Goal: Information Seeking & Learning: Find specific fact

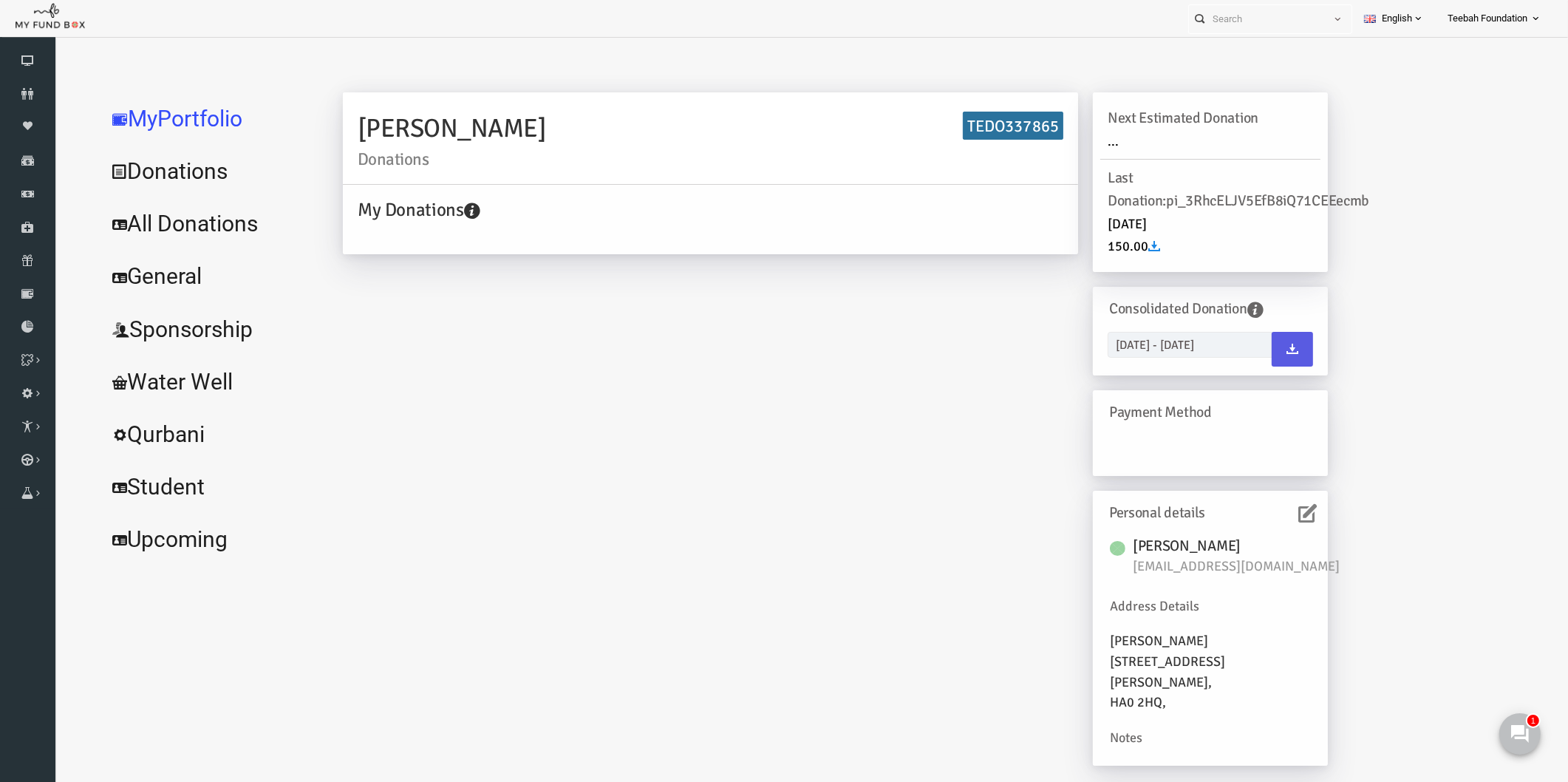
click at [1436, 440] on div "[PERSON_NAME] Donations TEDO337865 My Donations Get free account credit Get fre…" at bounding box center [914, 432] width 1218 height 697
click at [674, 438] on div "[PERSON_NAME] Donations TEDO337865 My Donations Get free account credit Get fre…" at bounding box center [805, 436] width 1014 height 688
click at [613, 454] on div "[PERSON_NAME] Donations TEDO337865 My Donations Get free account credit Get fre…" at bounding box center [805, 436] width 1014 height 688
click at [182, 220] on link "All Donations" at bounding box center [180, 224] width 222 height 53
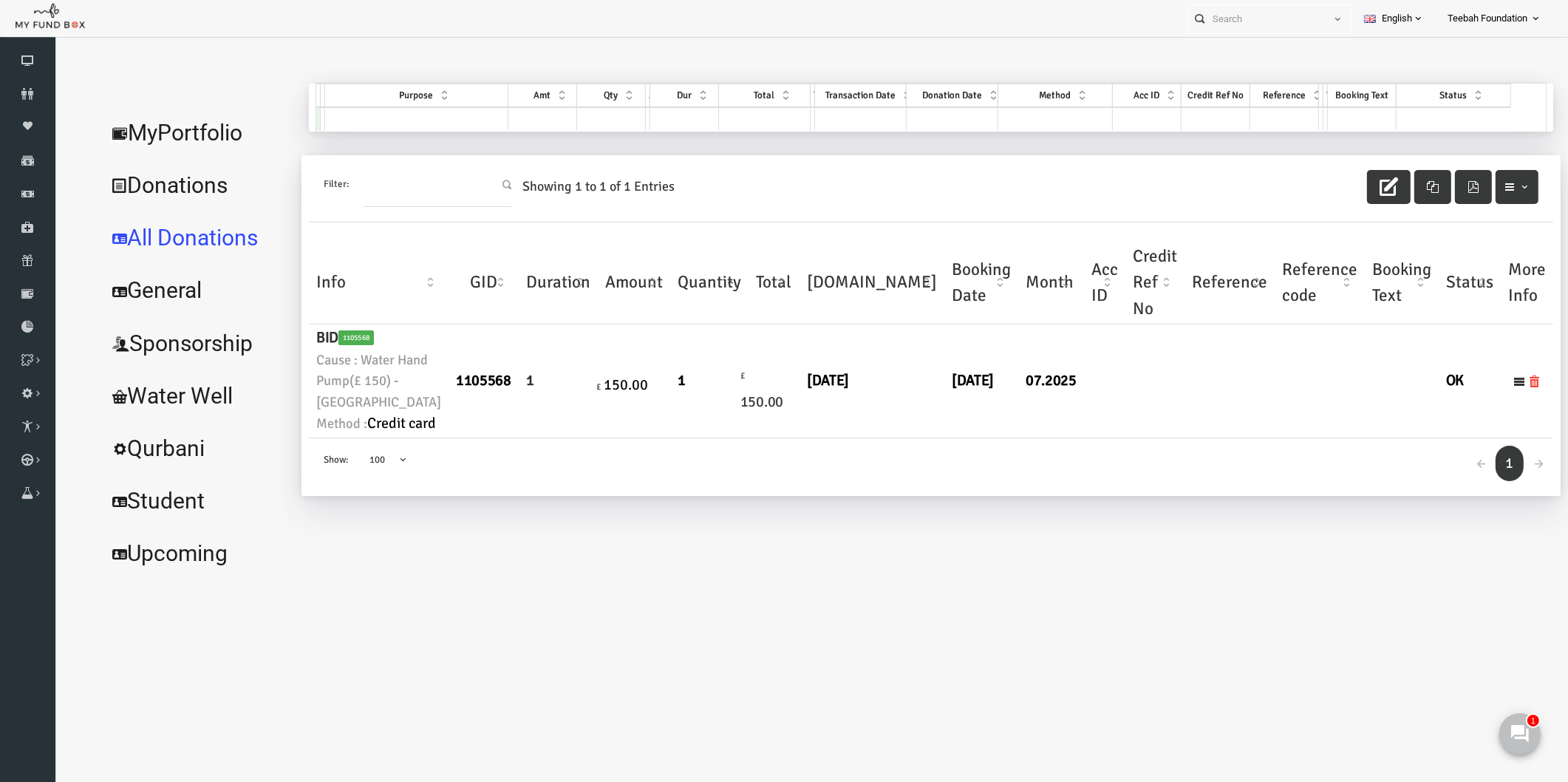
click at [191, 131] on link "MyPortfolio" at bounding box center [166, 133] width 195 height 53
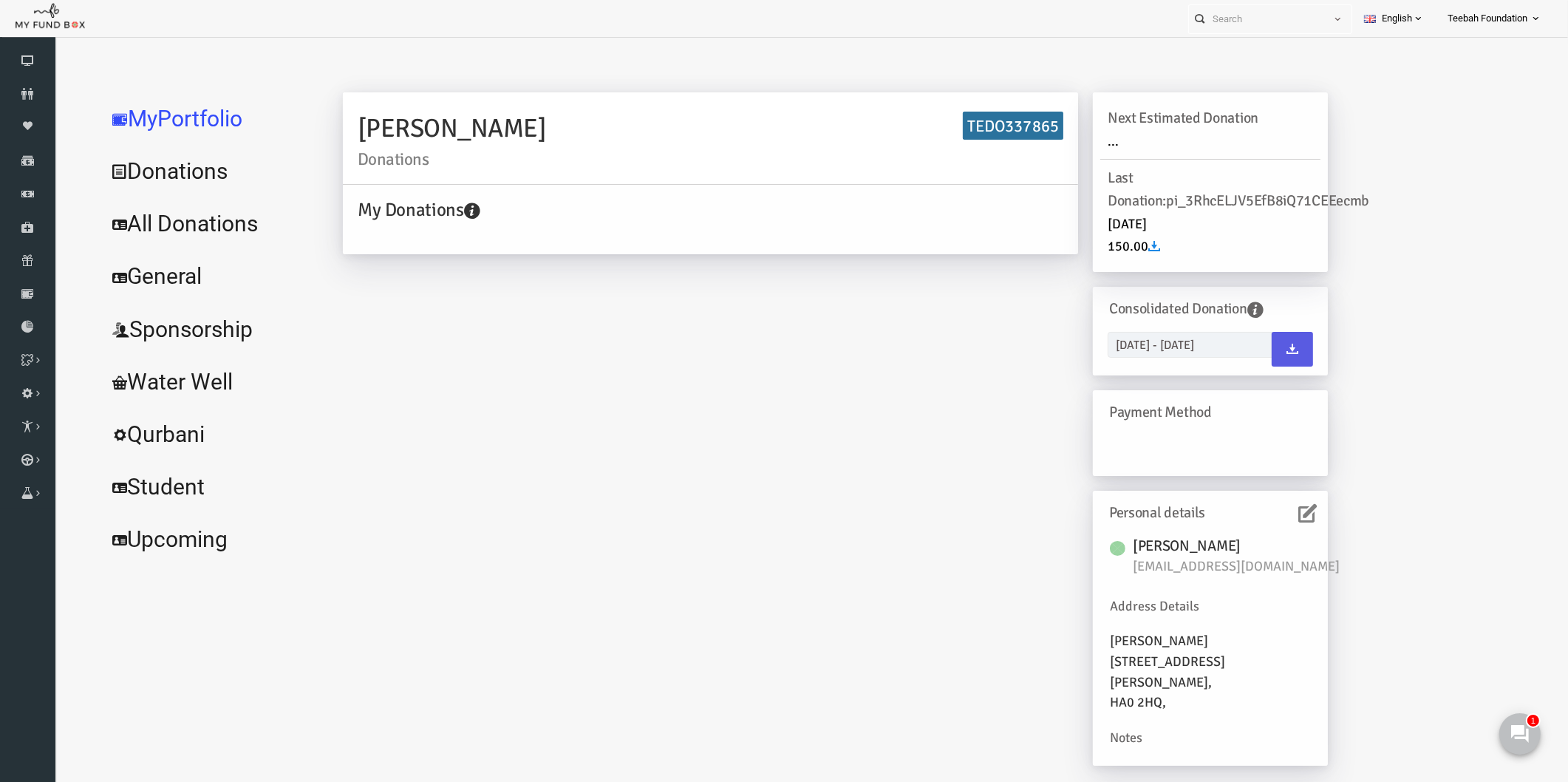
click at [656, 527] on div "[PERSON_NAME] Donations TEDO337865 My Donations Get free account credit Get fre…" at bounding box center [805, 436] width 1014 height 688
click at [23, 92] on icon at bounding box center [27, 94] width 56 height 12
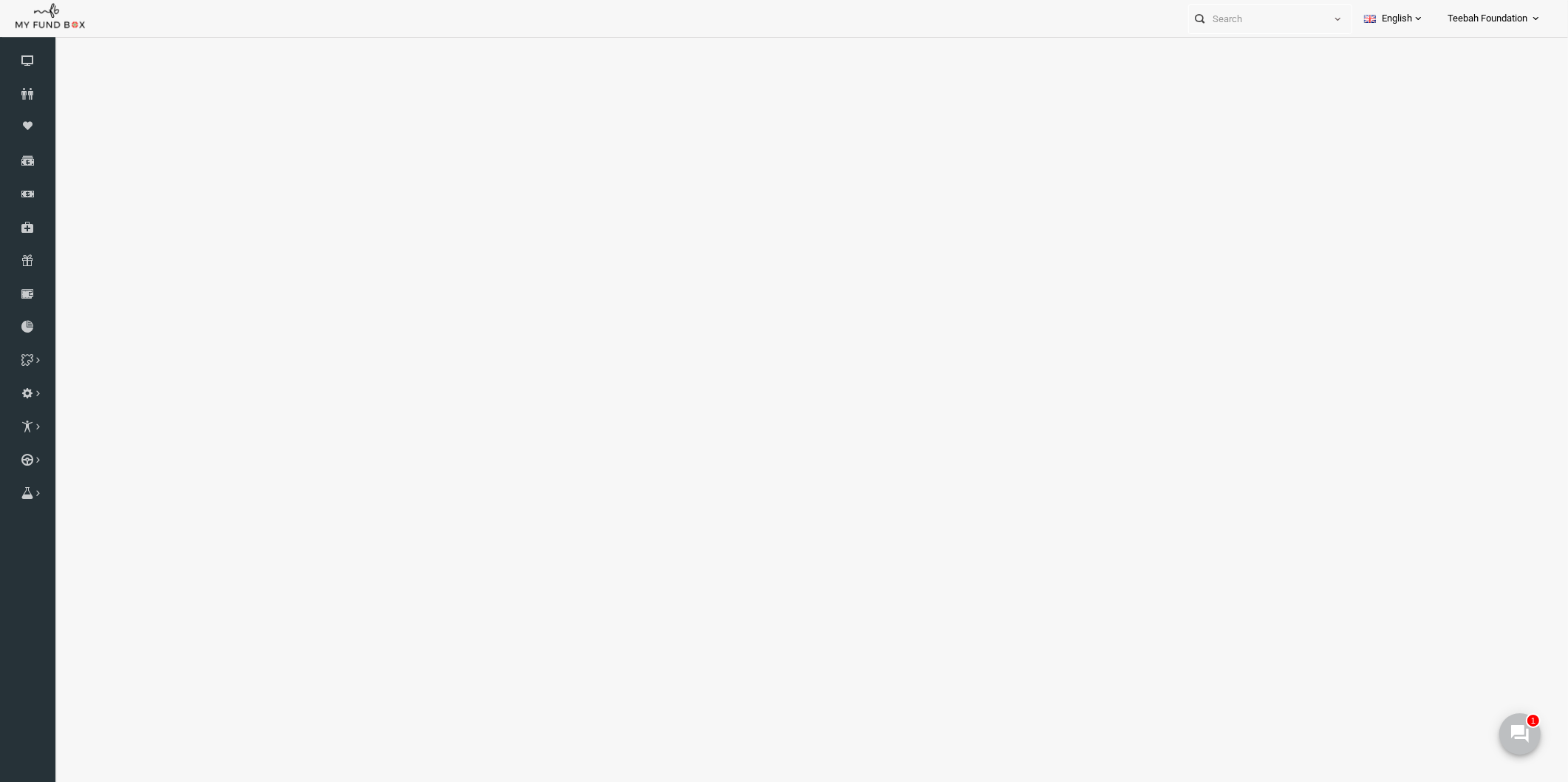
select select "100"
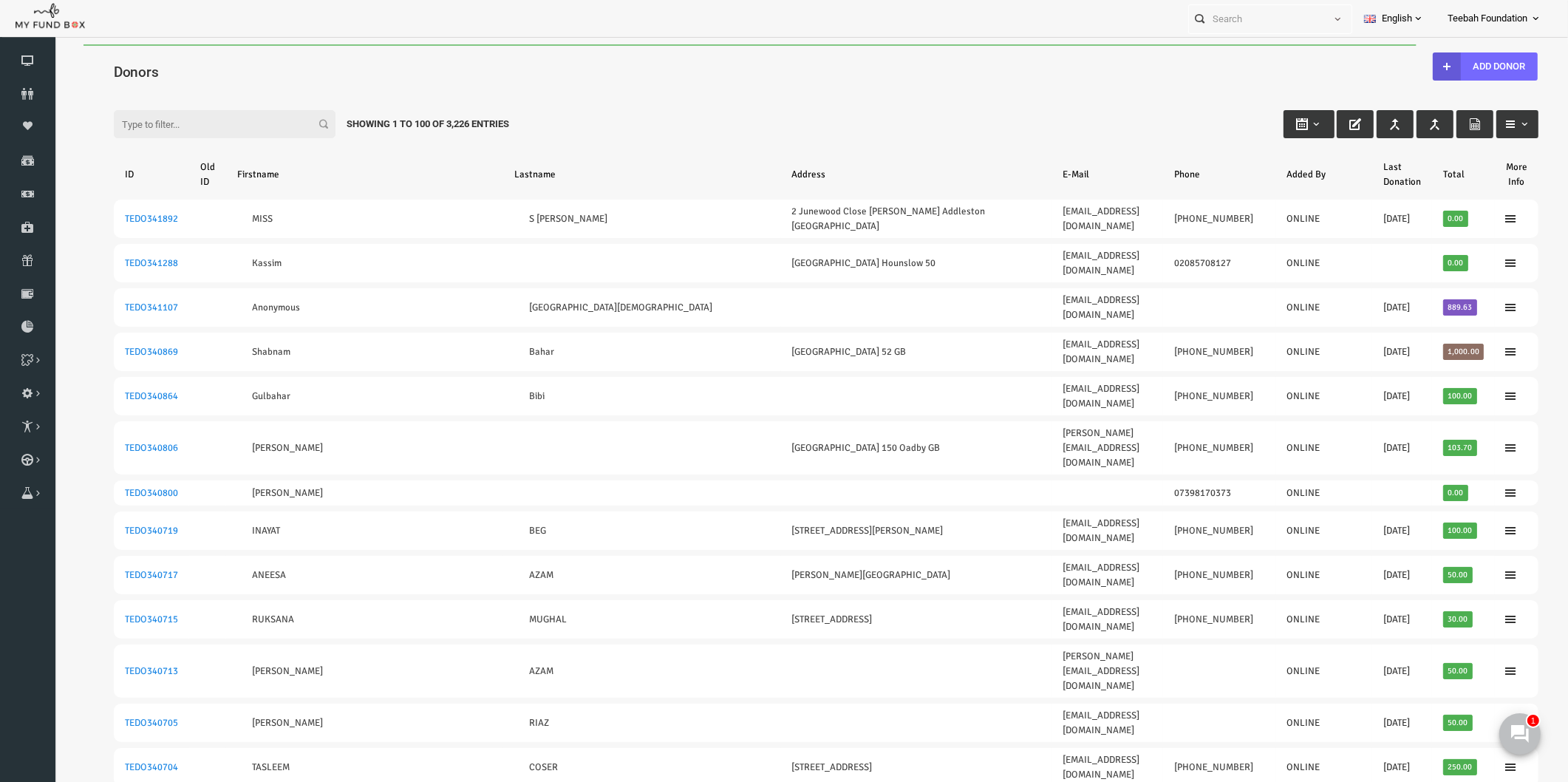
click at [193, 121] on input "Filter:" at bounding box center [194, 124] width 222 height 28
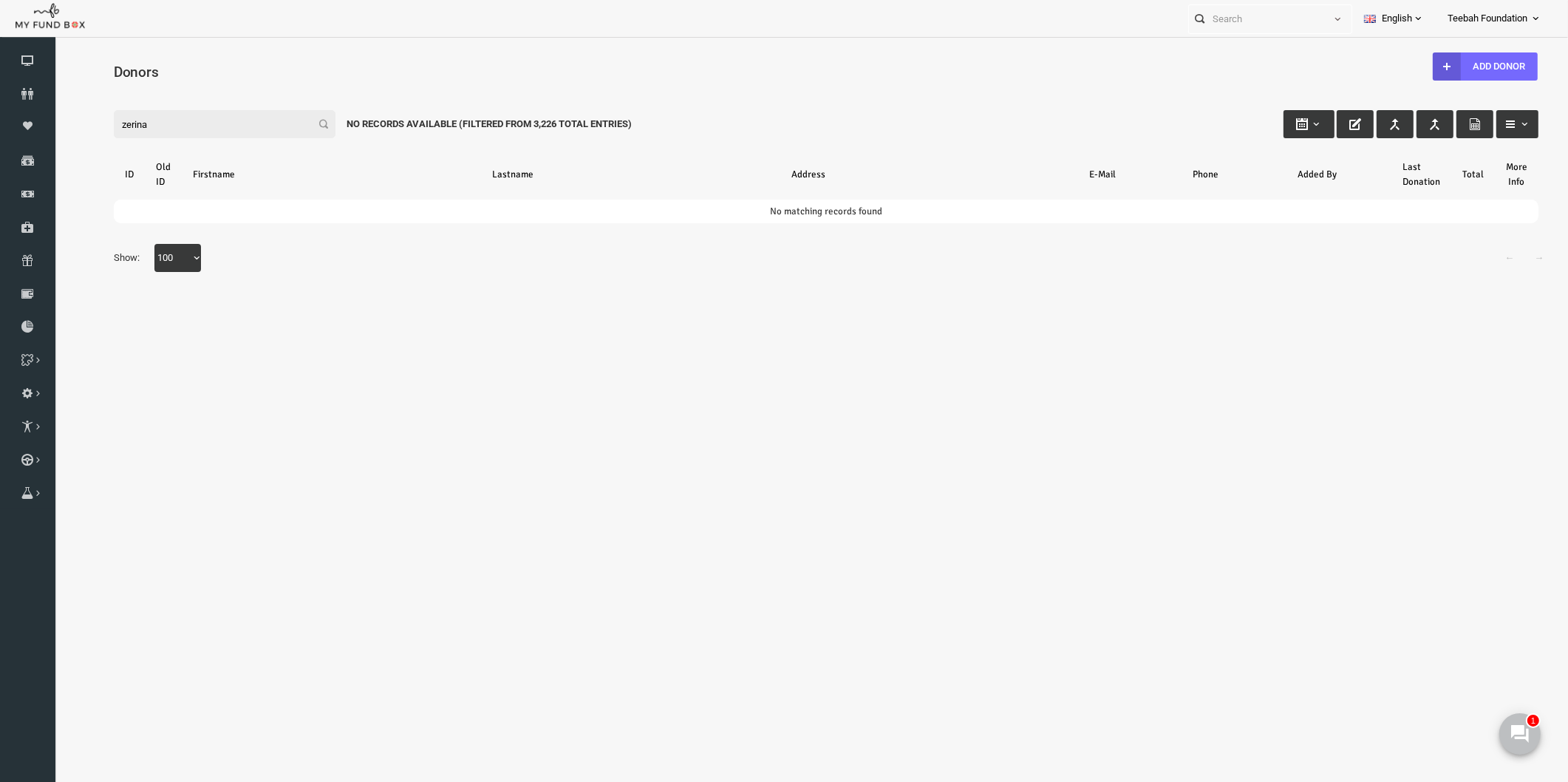
click at [136, 130] on input "zerina" at bounding box center [194, 124] width 222 height 28
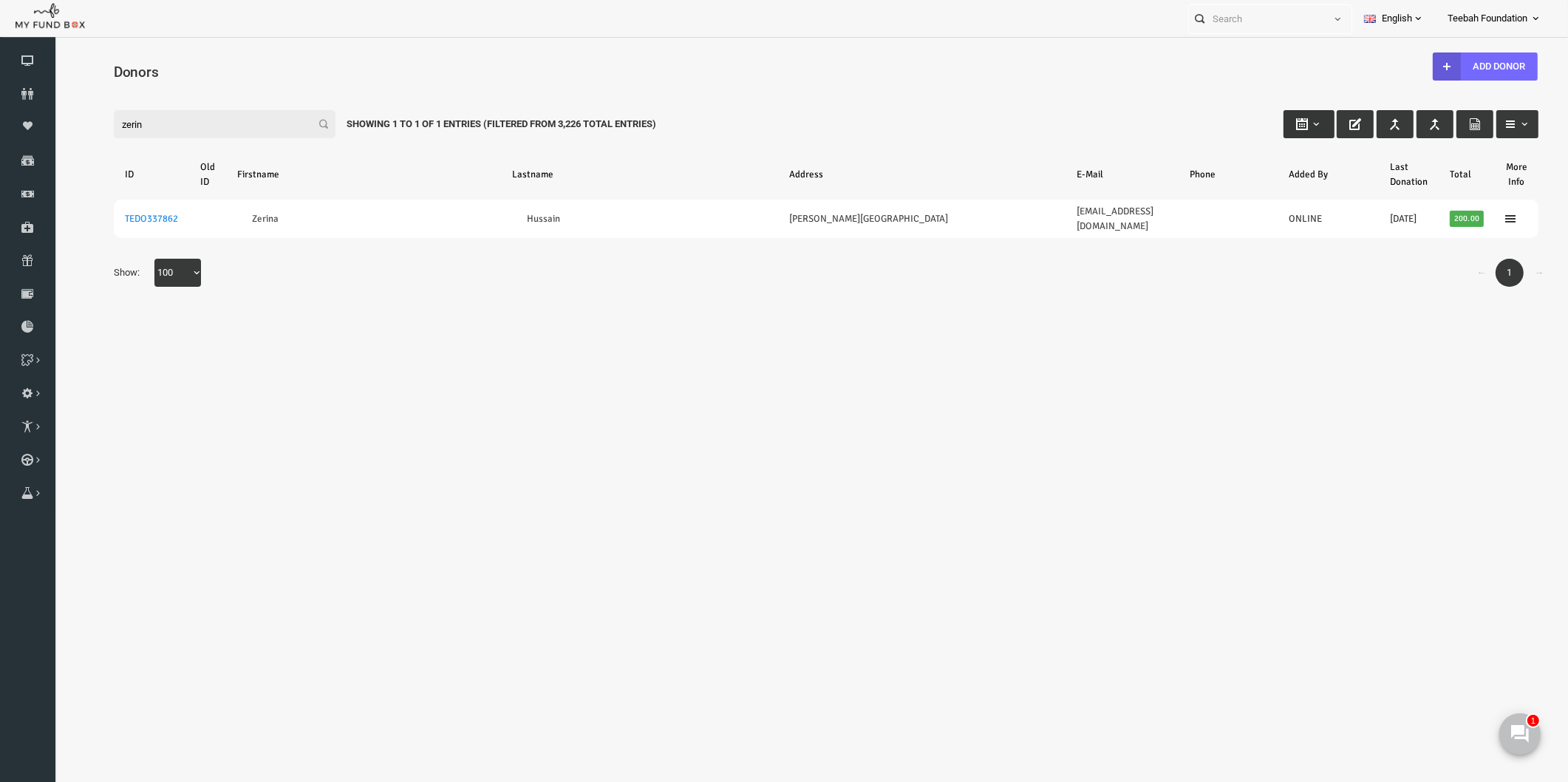
type input "zerin"
click at [1284, 120] on b "button" at bounding box center [1285, 124] width 12 height 12
type input "[DATE]"
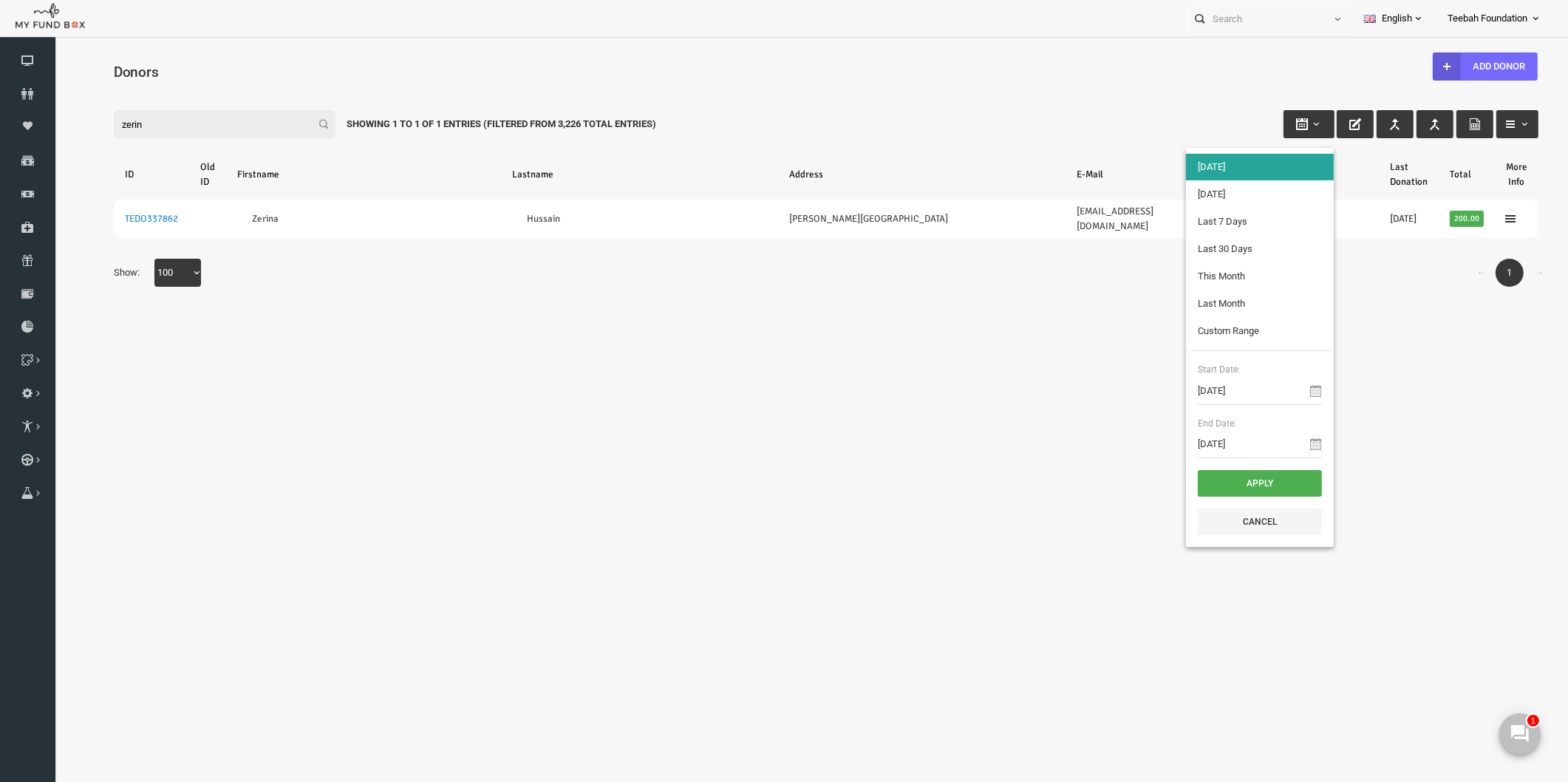
click at [912, 111] on div "Filter: zerin Showing 1 to 1 of 1 Entries (Filtered From 3,226 Total Entries)" at bounding box center [796, 110] width 1454 height 40
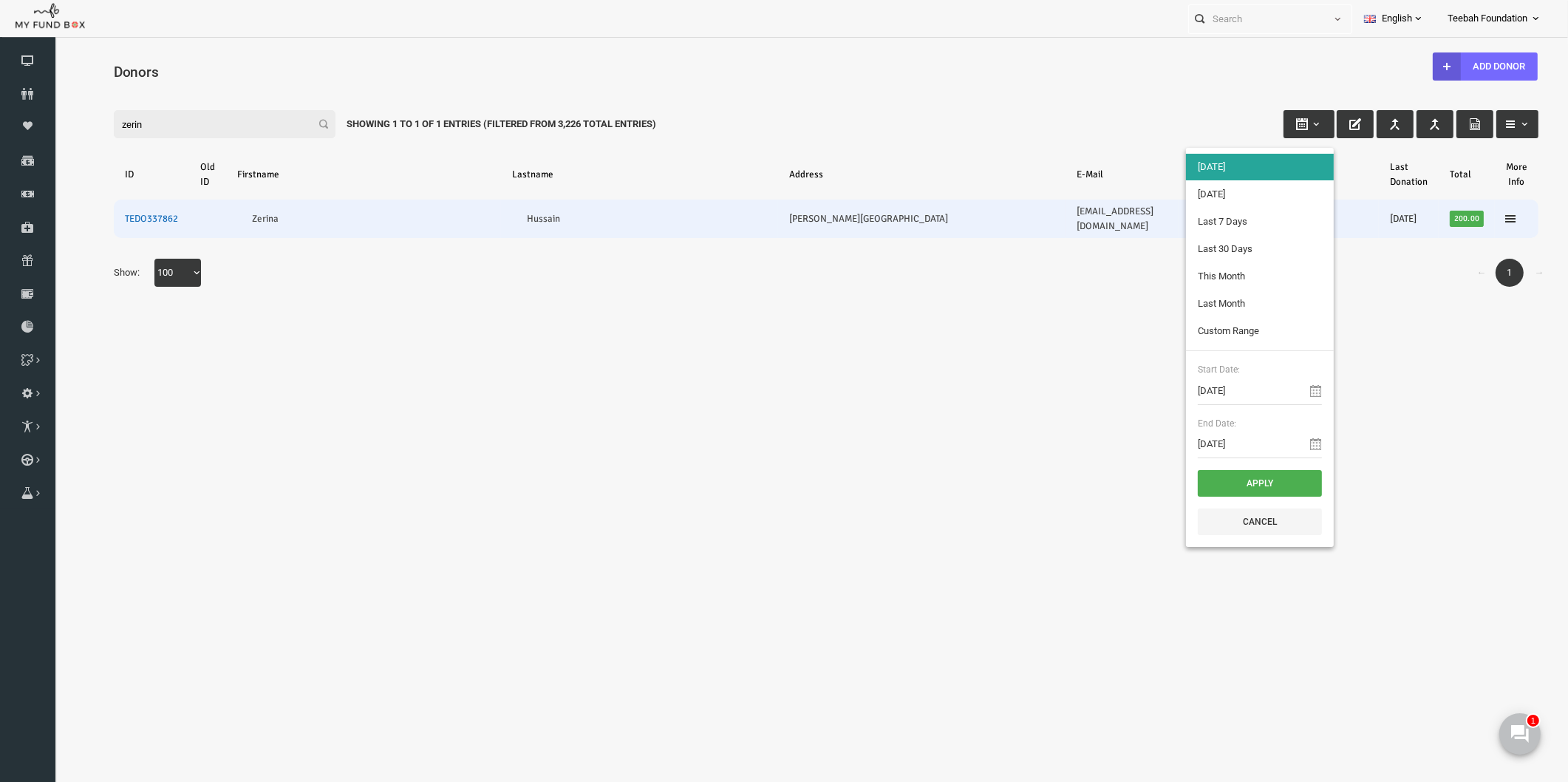
click at [136, 213] on link "TEDO337862" at bounding box center [121, 219] width 53 height 12
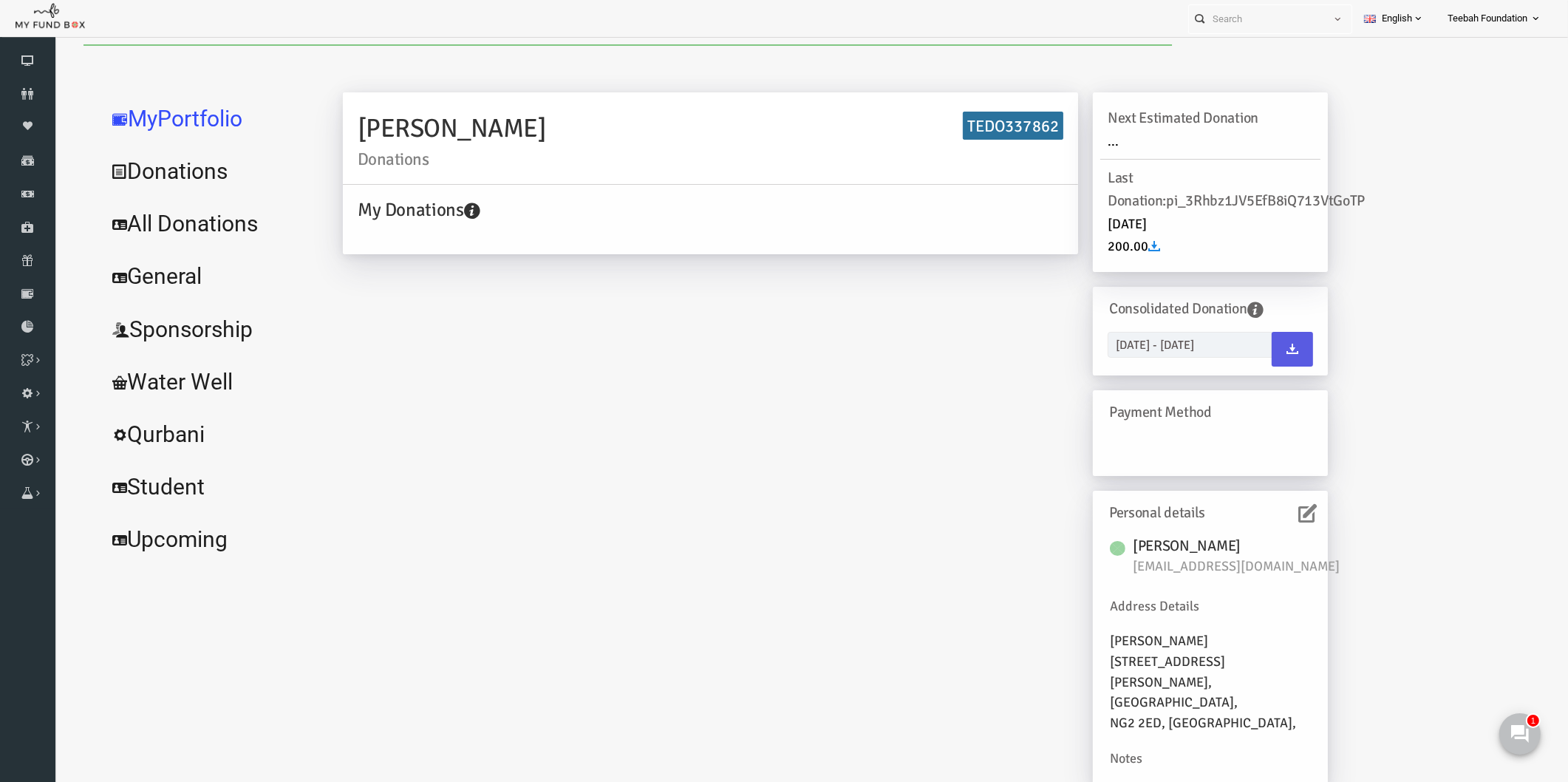
click at [214, 225] on link "All Donations" at bounding box center [180, 224] width 222 height 53
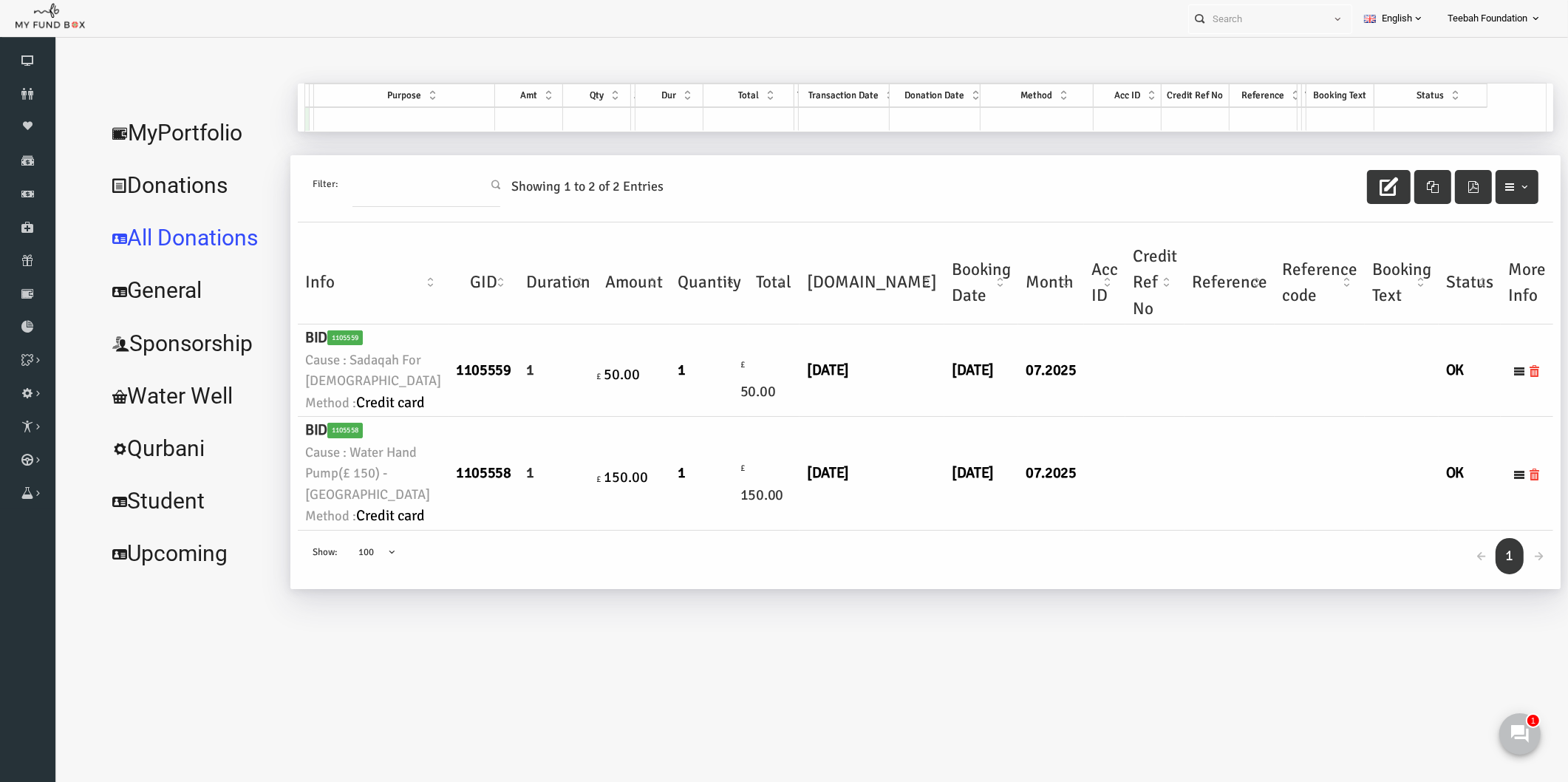
click at [1053, 417] on td at bounding box center [1074, 370] width 42 height 92
click at [1095, 530] on td at bounding box center [1124, 473] width 59 height 113
click at [182, 120] on link "MyPortfolio" at bounding box center [160, 133] width 184 height 53
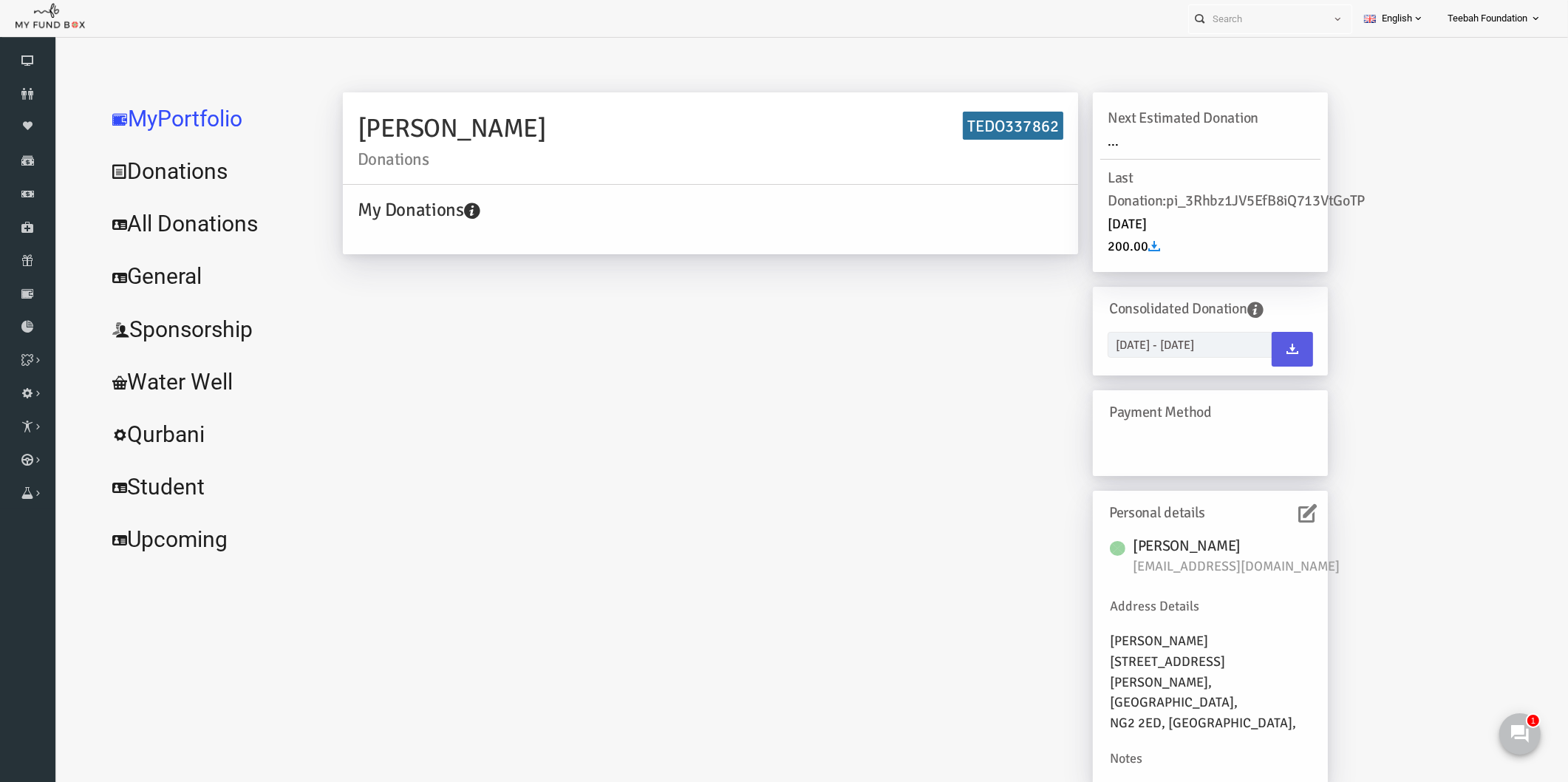
click at [1282, 510] on icon at bounding box center [1277, 513] width 18 height 18
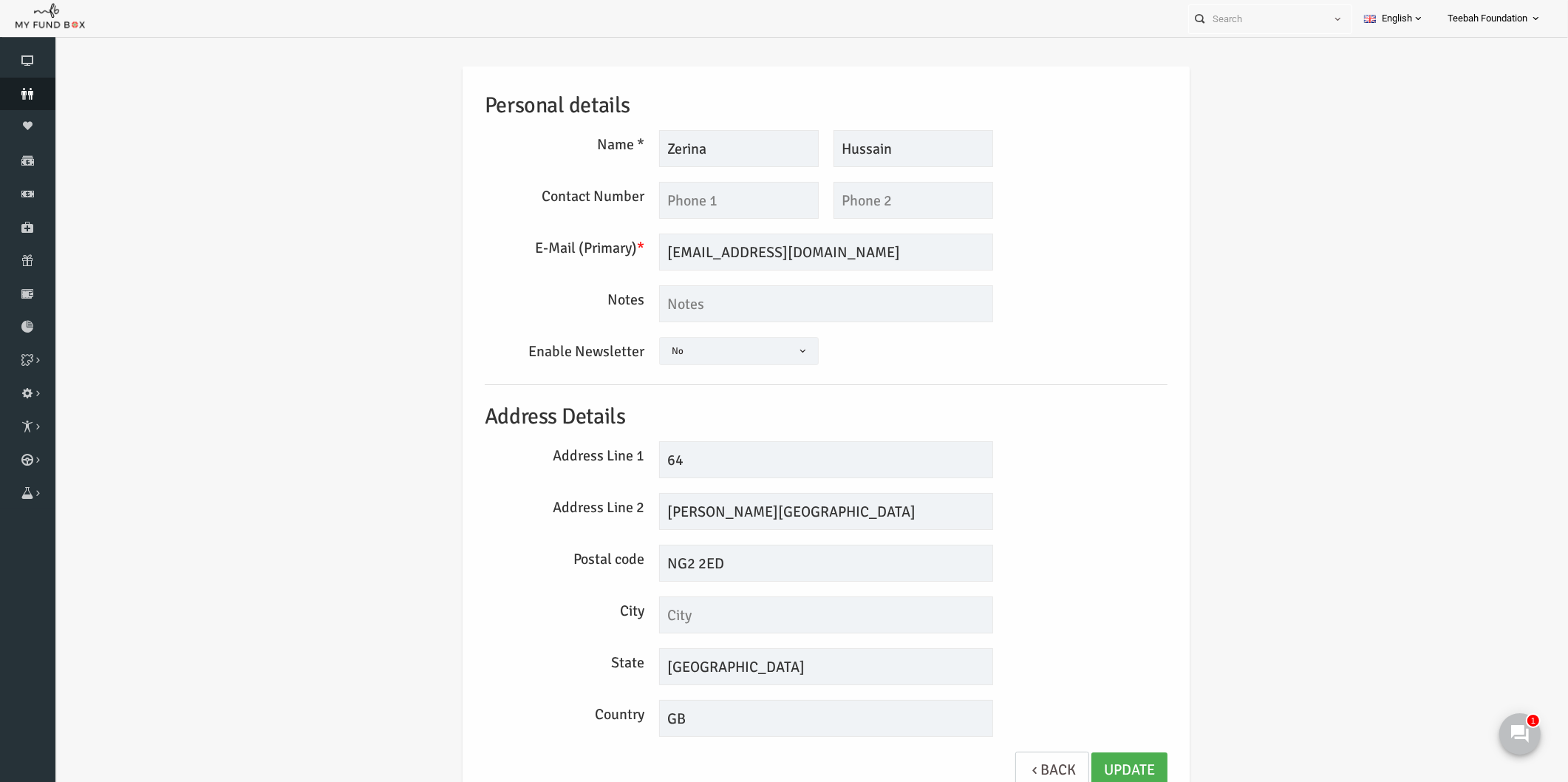
click at [23, 100] on link "Donors" at bounding box center [27, 93] width 56 height 32
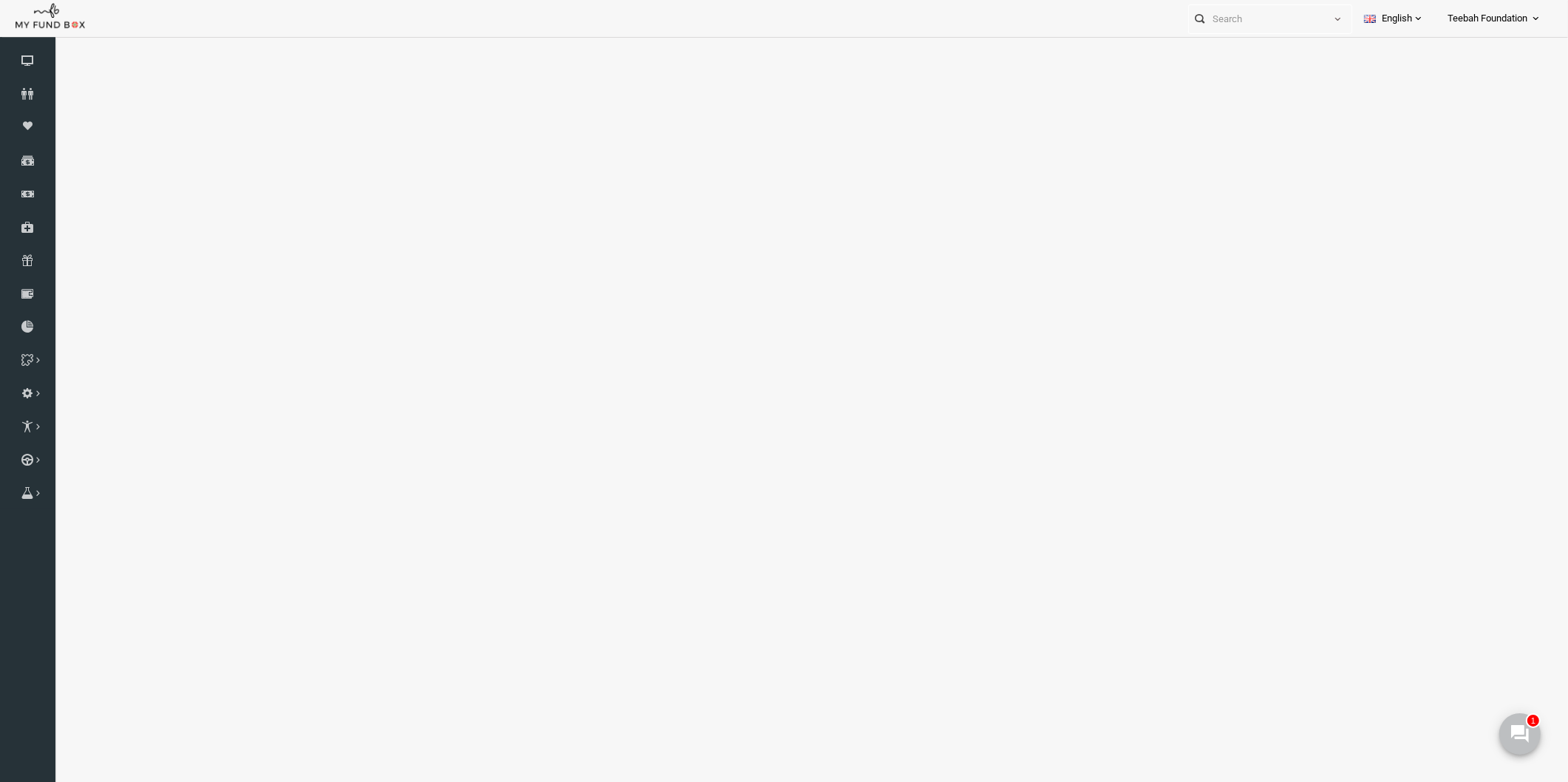
select select "100"
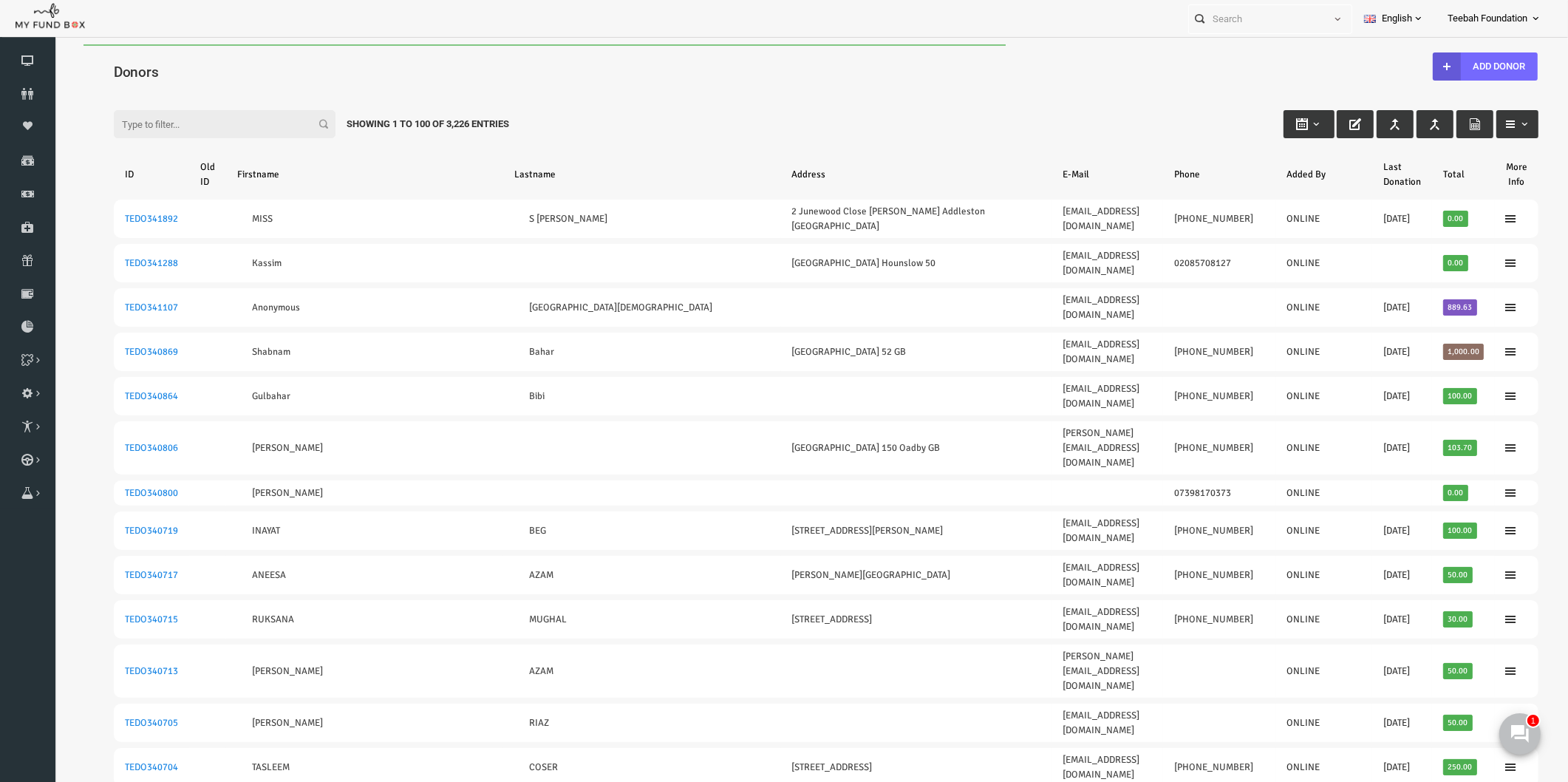
click at [213, 118] on input "Filter:" at bounding box center [194, 124] width 222 height 28
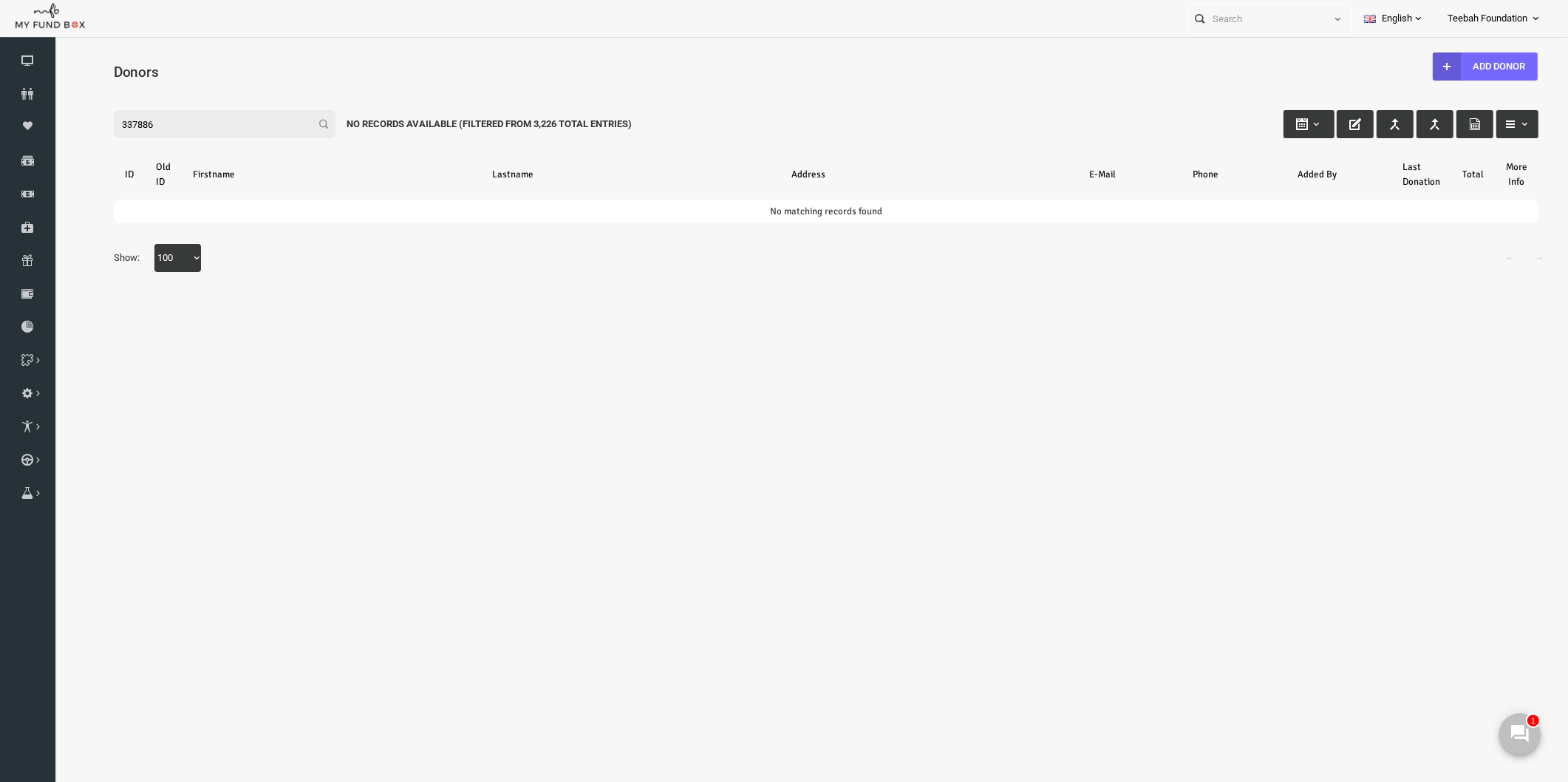
click at [137, 126] on input "337886" at bounding box center [194, 124] width 222 height 28
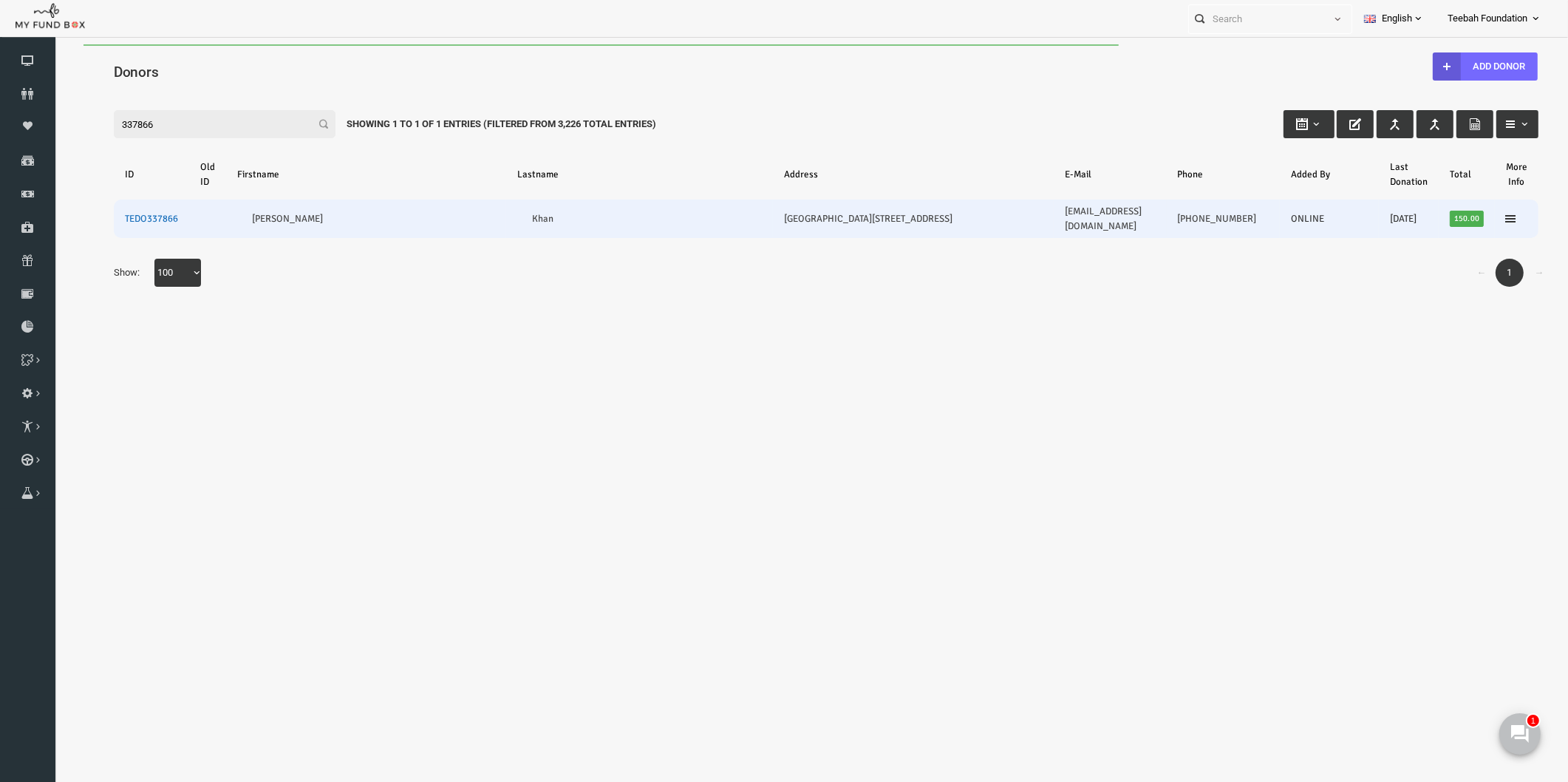
type input "337866"
click at [116, 213] on link "TEDO337866" at bounding box center [121, 219] width 53 height 12
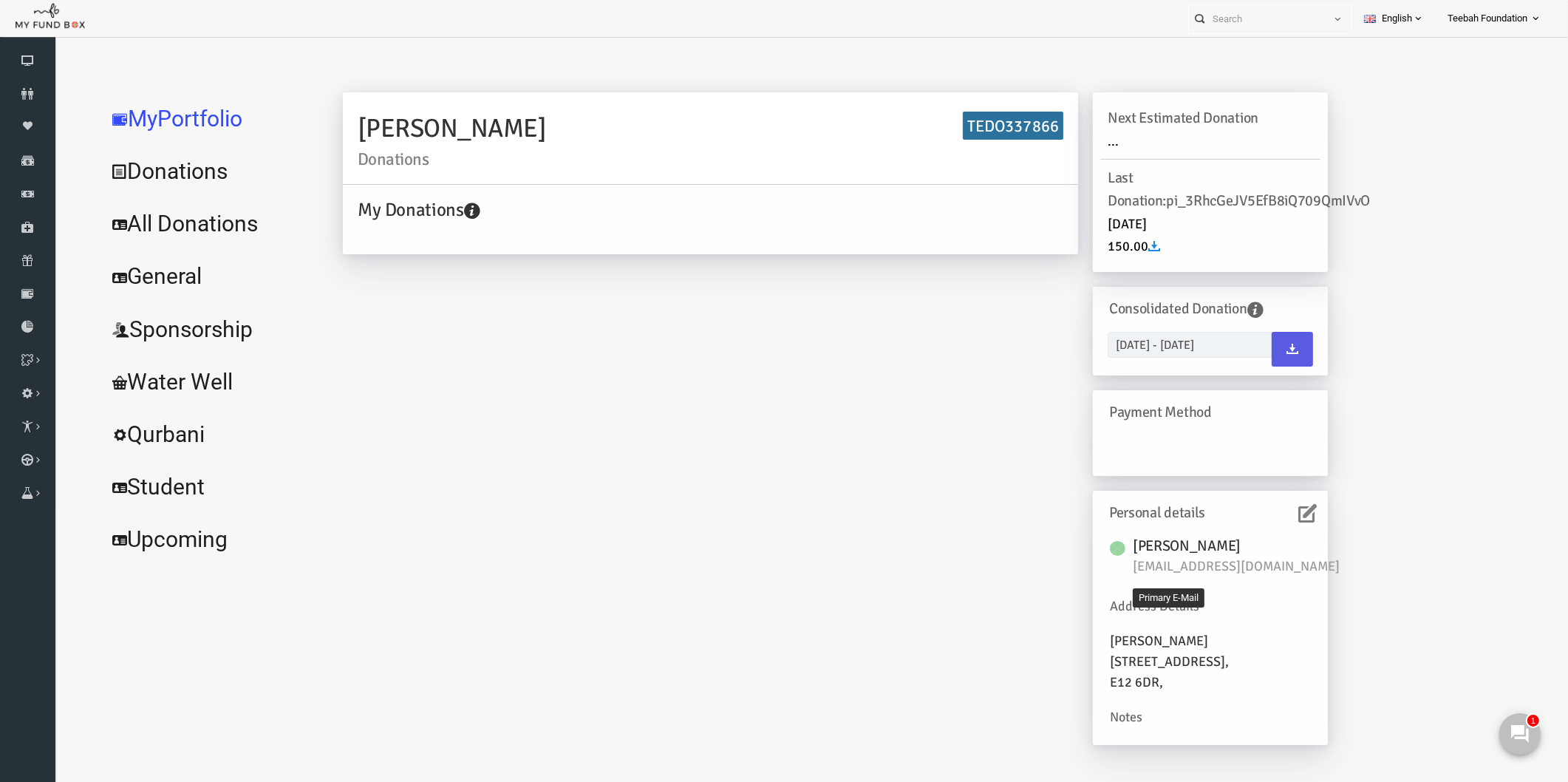
click at [1230, 571] on span "[EMAIL_ADDRESS][DOMAIN_NAME]" at bounding box center [1213, 567] width 222 height 21
click at [1230, 570] on span "[EMAIL_ADDRESS][DOMAIN_NAME]" at bounding box center [1213, 567] width 222 height 21
click at [1227, 569] on span "[EMAIL_ADDRESS][DOMAIN_NAME]" at bounding box center [1213, 567] width 222 height 21
copy div "[EMAIL_ADDRESS][DOMAIN_NAME]"
click at [163, 222] on link "All Donations" at bounding box center [180, 224] width 222 height 53
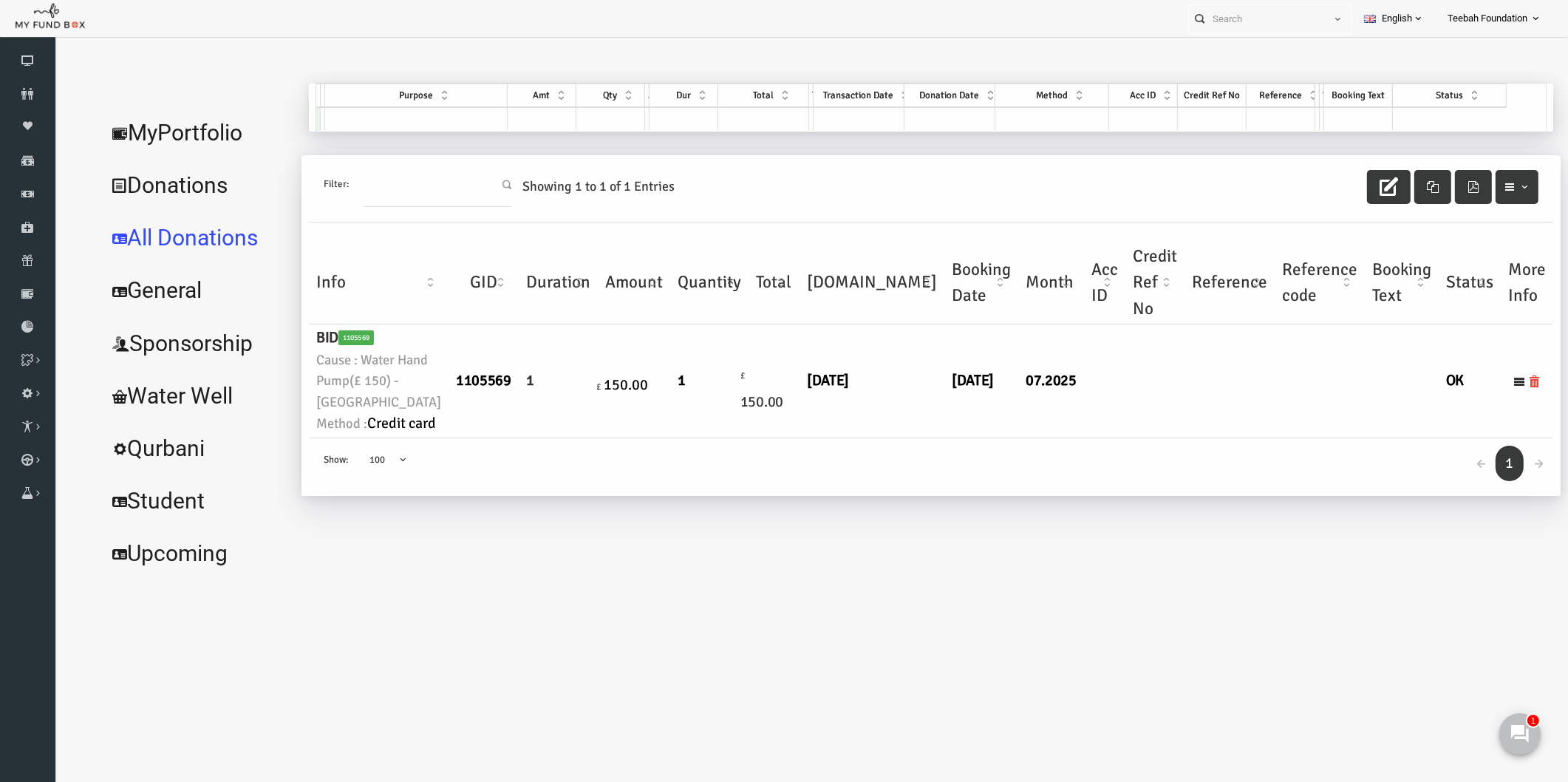
click at [988, 438] on td "07.2025" at bounding box center [1020, 381] width 66 height 113
click at [204, 123] on link "MyPortfolio" at bounding box center [166, 133] width 195 height 53
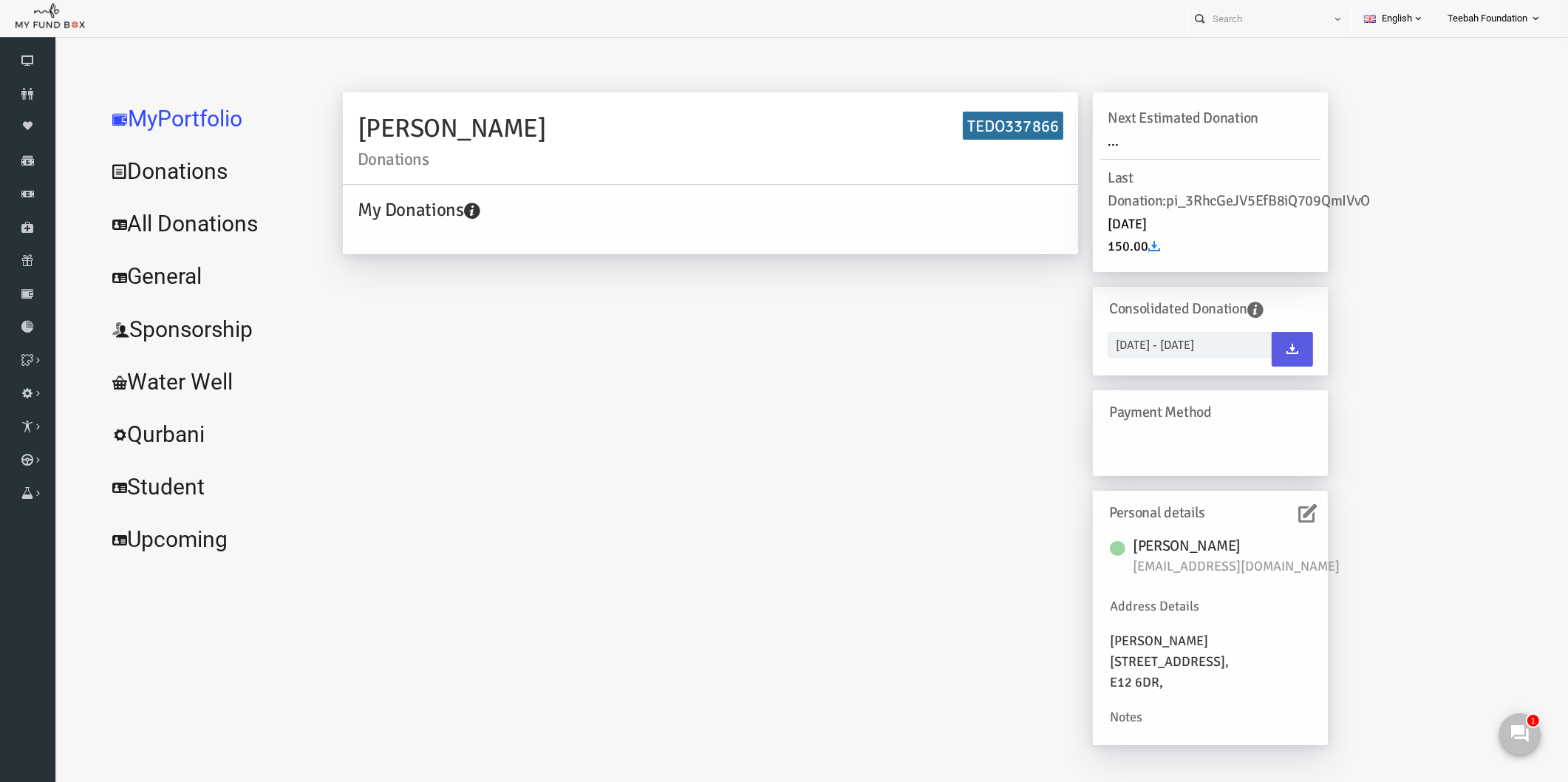
click at [1003, 121] on h6 "TEDO337866" at bounding box center [983, 126] width 101 height 29
copy h6 "TEDO337866"
click at [895, 446] on div "[PERSON_NAME] Donations TEDO337866 My Donations Get free account credit Get fre…" at bounding box center [805, 426] width 1014 height 668
click at [160, 230] on link "All Donations" at bounding box center [180, 224] width 222 height 53
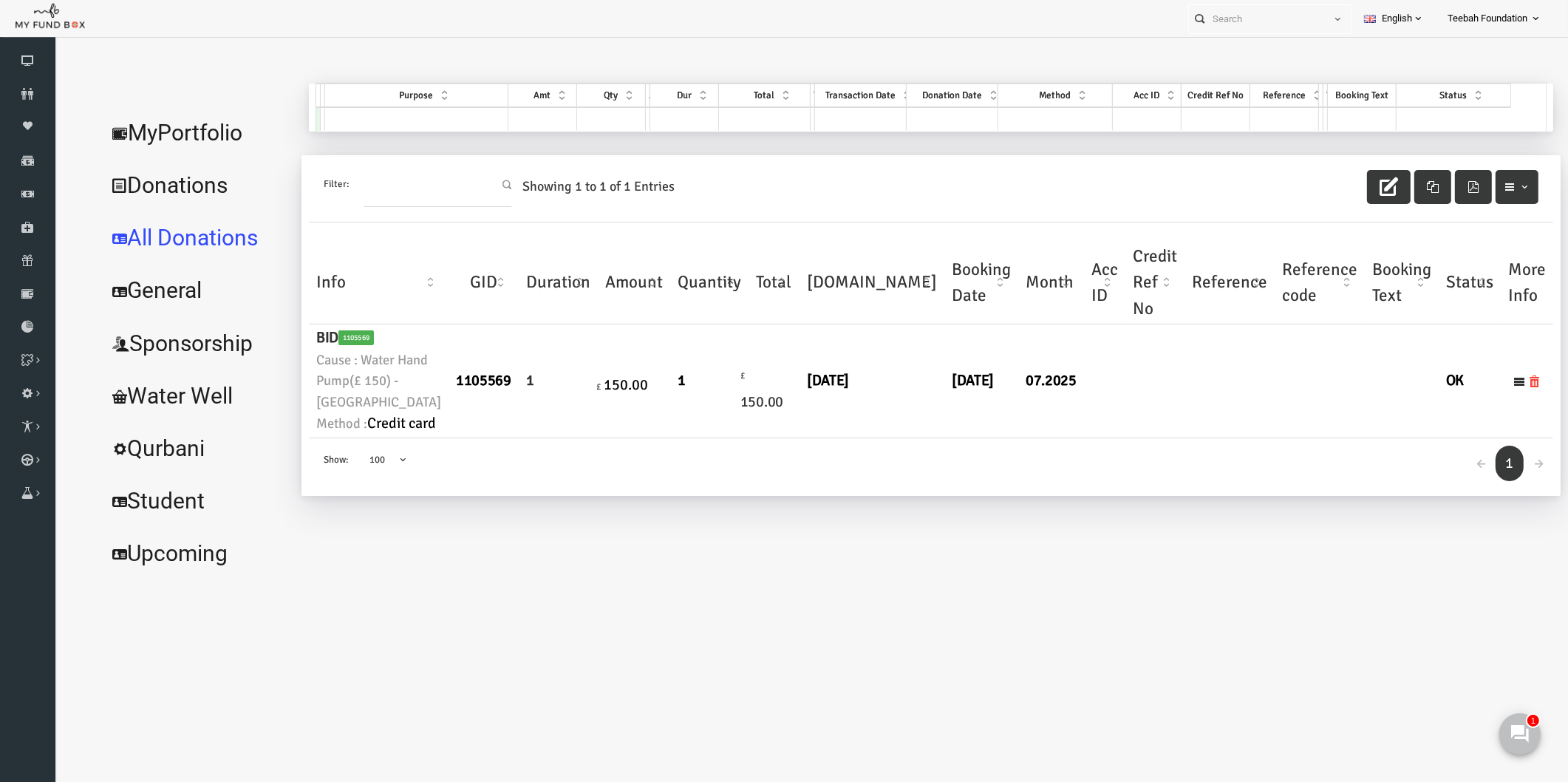
click at [187, 126] on link "MyPortfolio" at bounding box center [166, 133] width 195 height 53
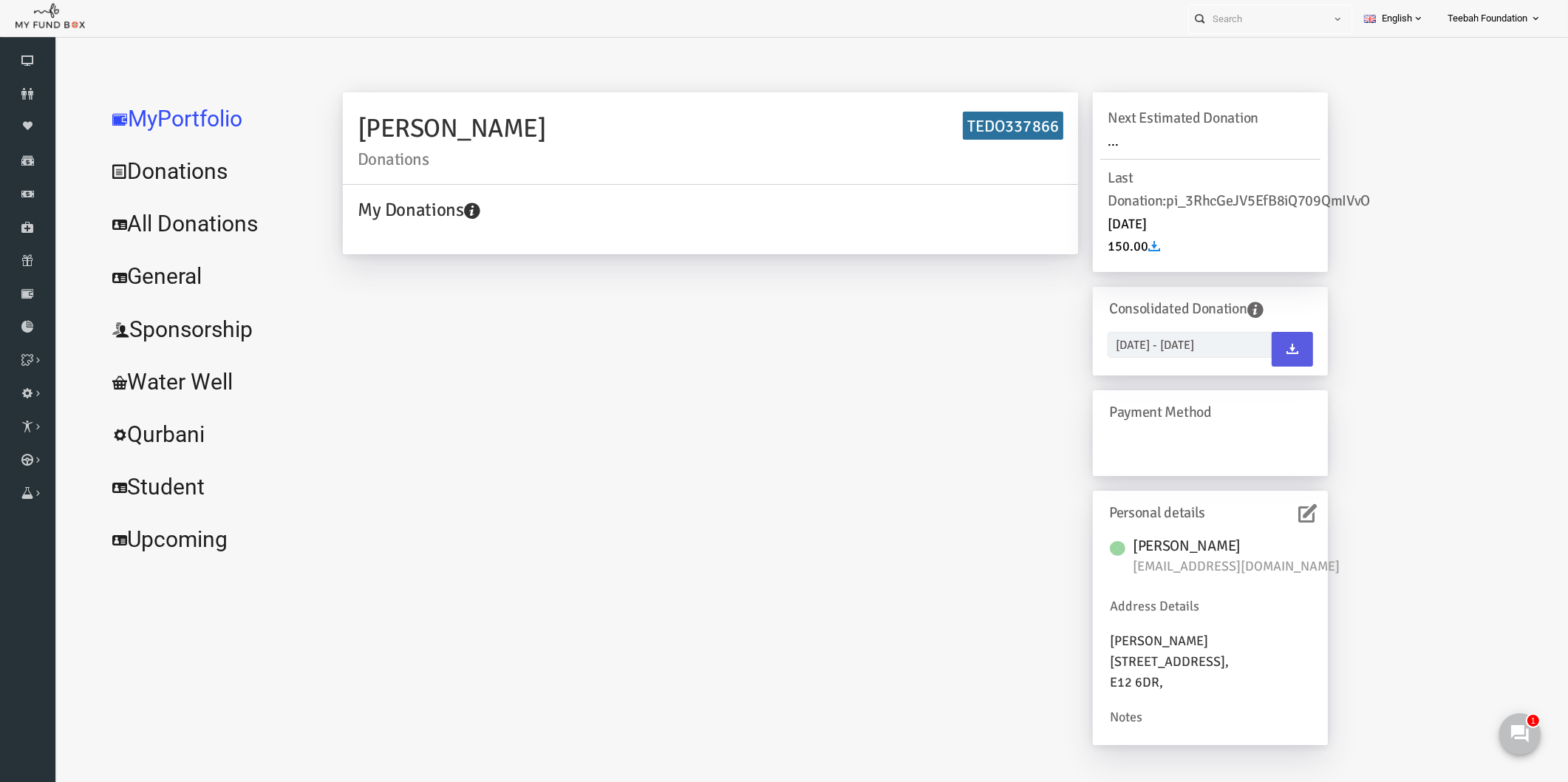
click at [564, 408] on div "[PERSON_NAME] Donations TEDO337866 My Donations Get free account credit Get fre…" at bounding box center [805, 426] width 1014 height 668
click at [1425, 538] on div "[PERSON_NAME] Donations TEDO337866 My Donations Get free account credit Get fre…" at bounding box center [914, 421] width 1218 height 676
click at [36, 98] on icon at bounding box center [27, 94] width 56 height 12
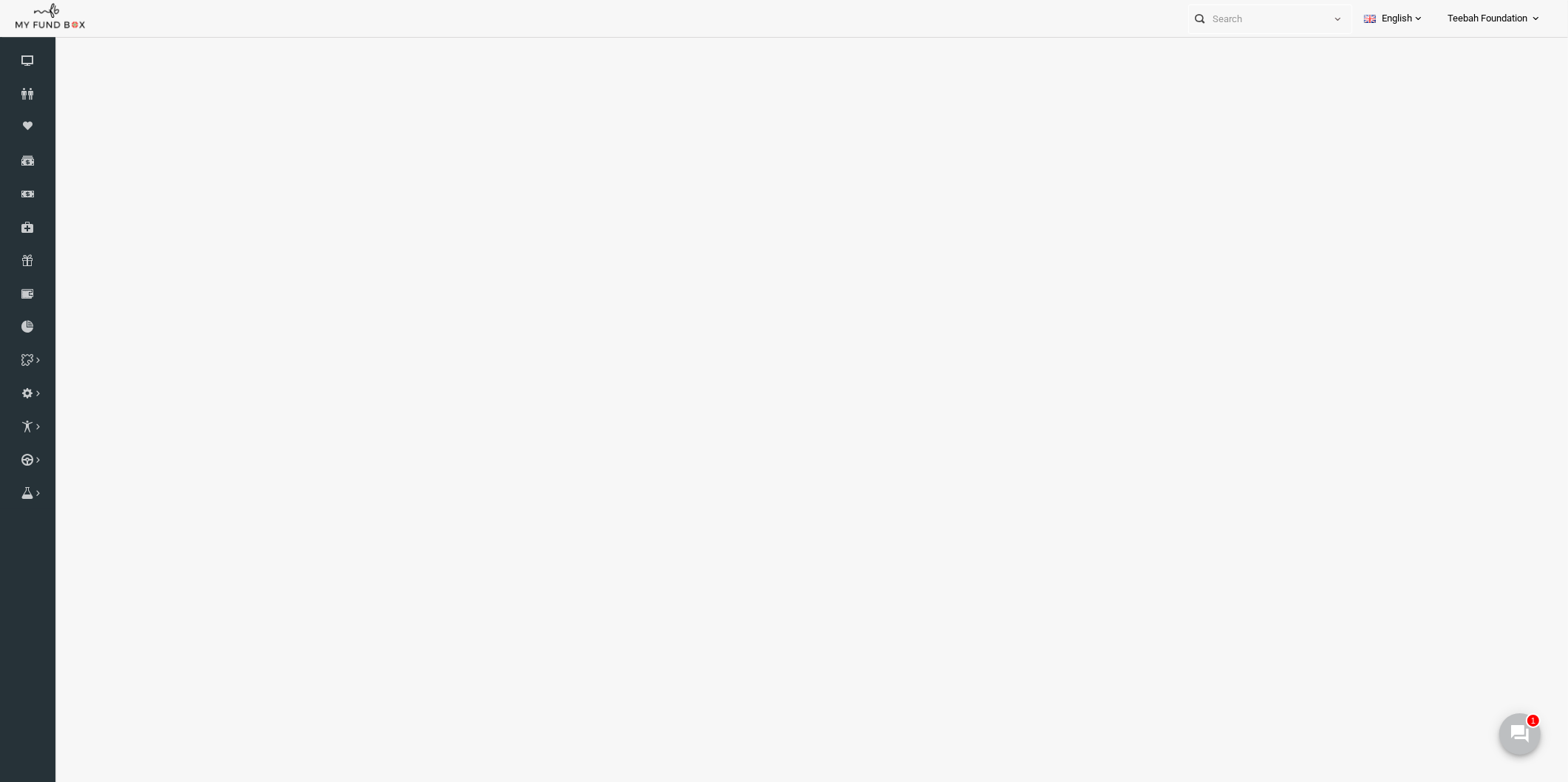
select select "100"
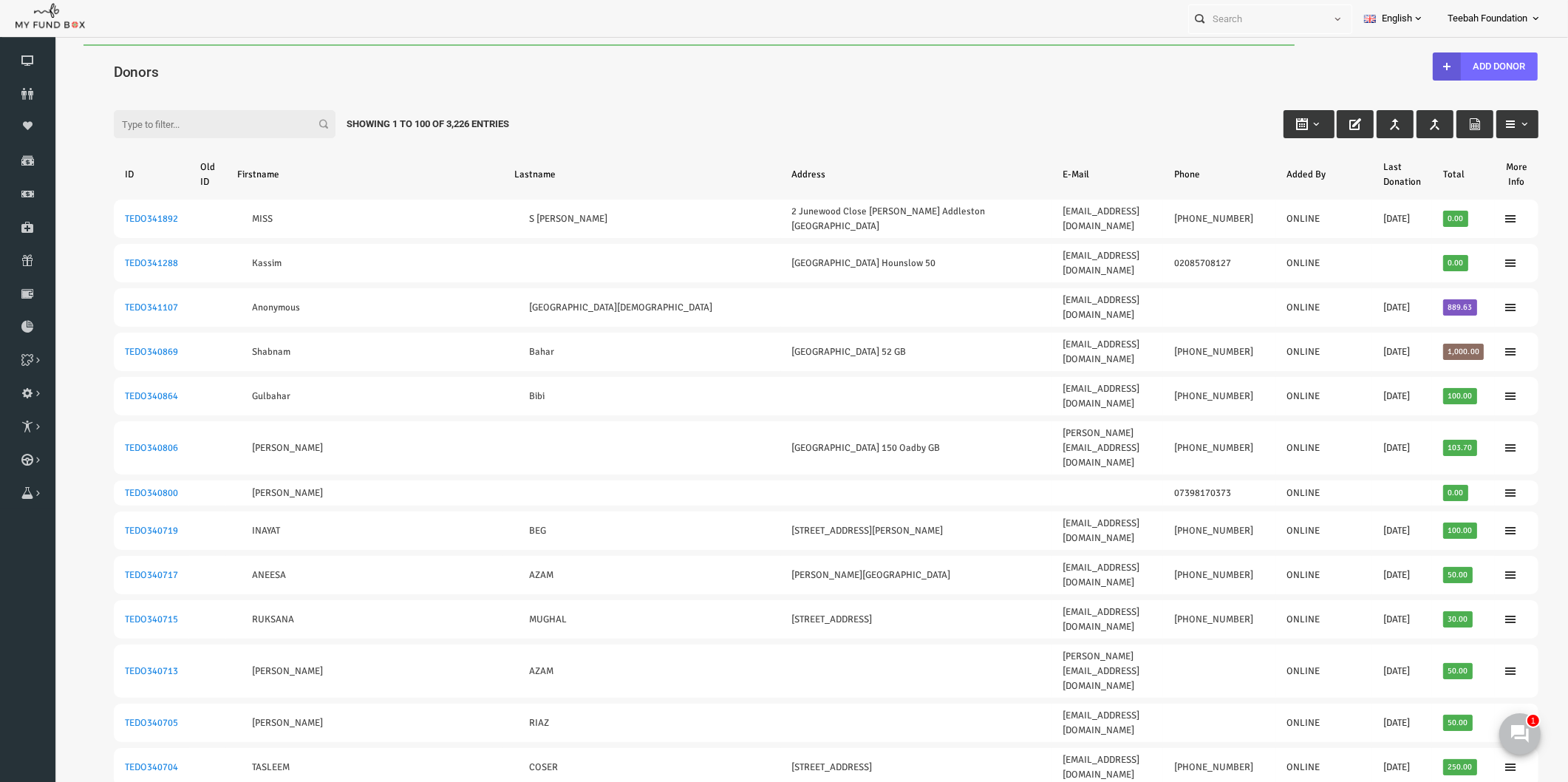
click at [154, 124] on input "Filter:" at bounding box center [194, 124] width 222 height 28
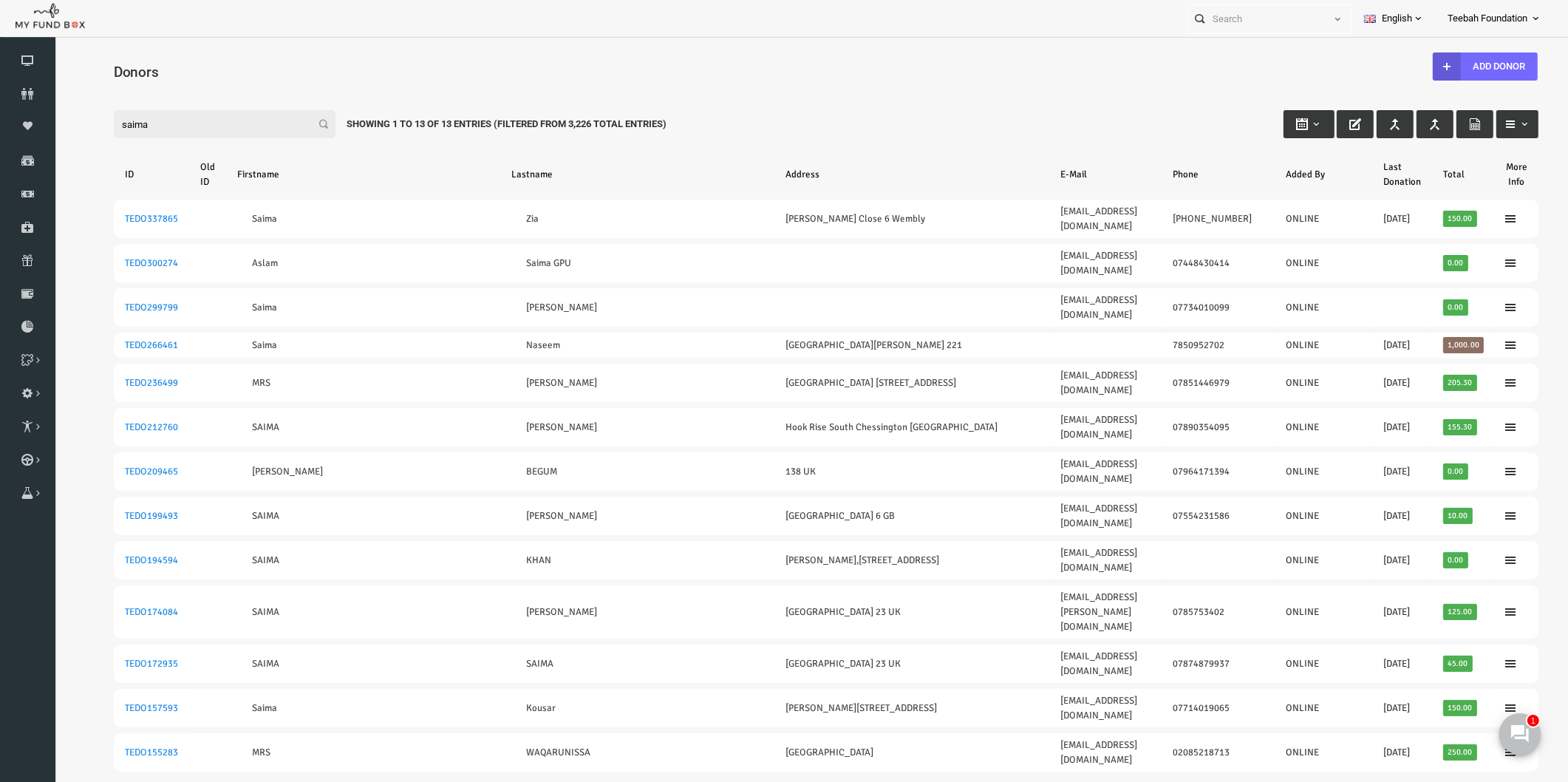
drag, startPoint x: 141, startPoint y: 123, endPoint x: 66, endPoint y: 123, distance: 75.0
click at [66, 123] on div "Search: By ID: Note :ID should be atleast 5 digits By Name: Note :Name should b…" at bounding box center [796, 463] width 1484 height 775
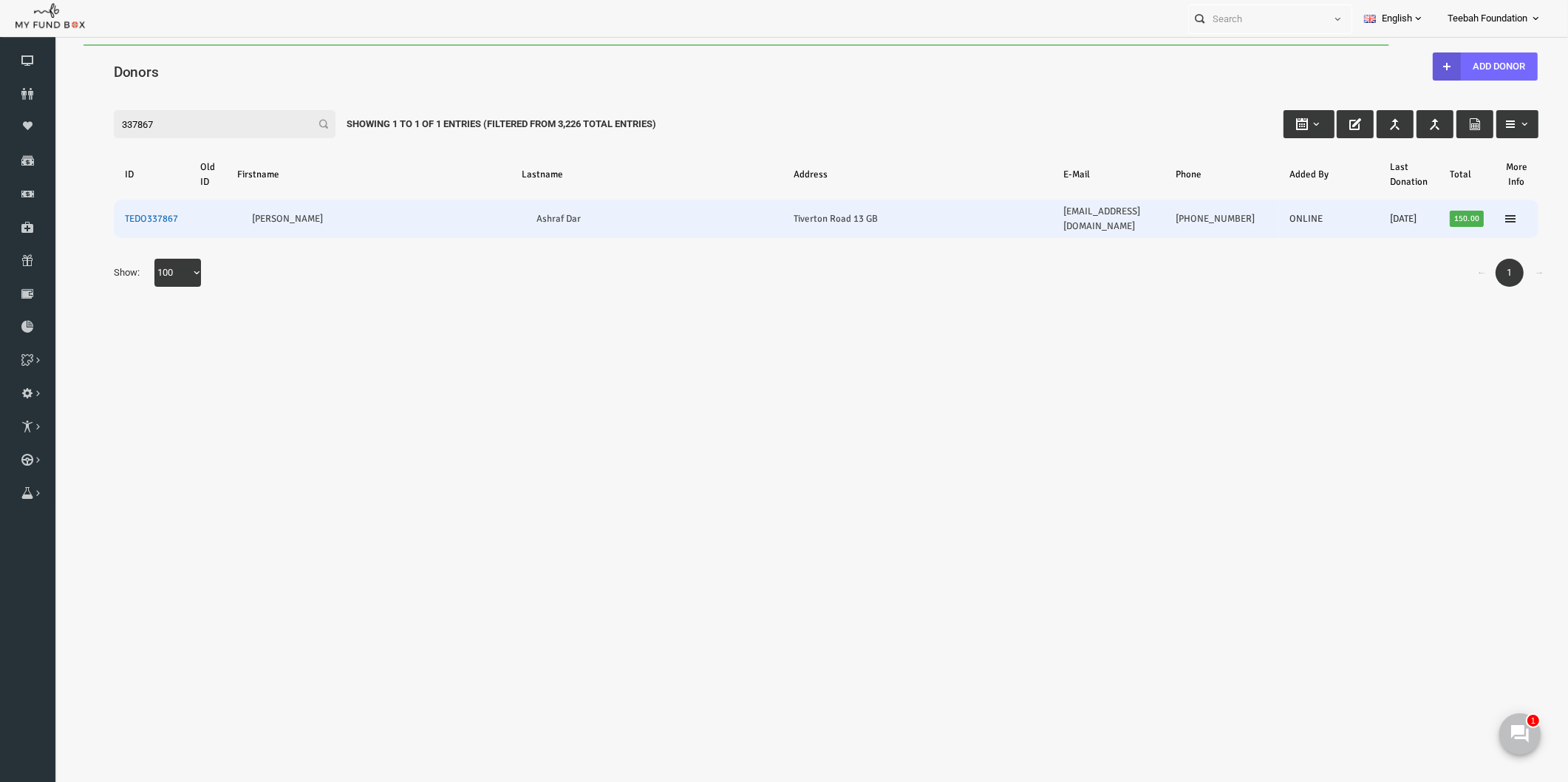
type input "337867"
click at [124, 213] on link "TEDO337867" at bounding box center [121, 219] width 53 height 12
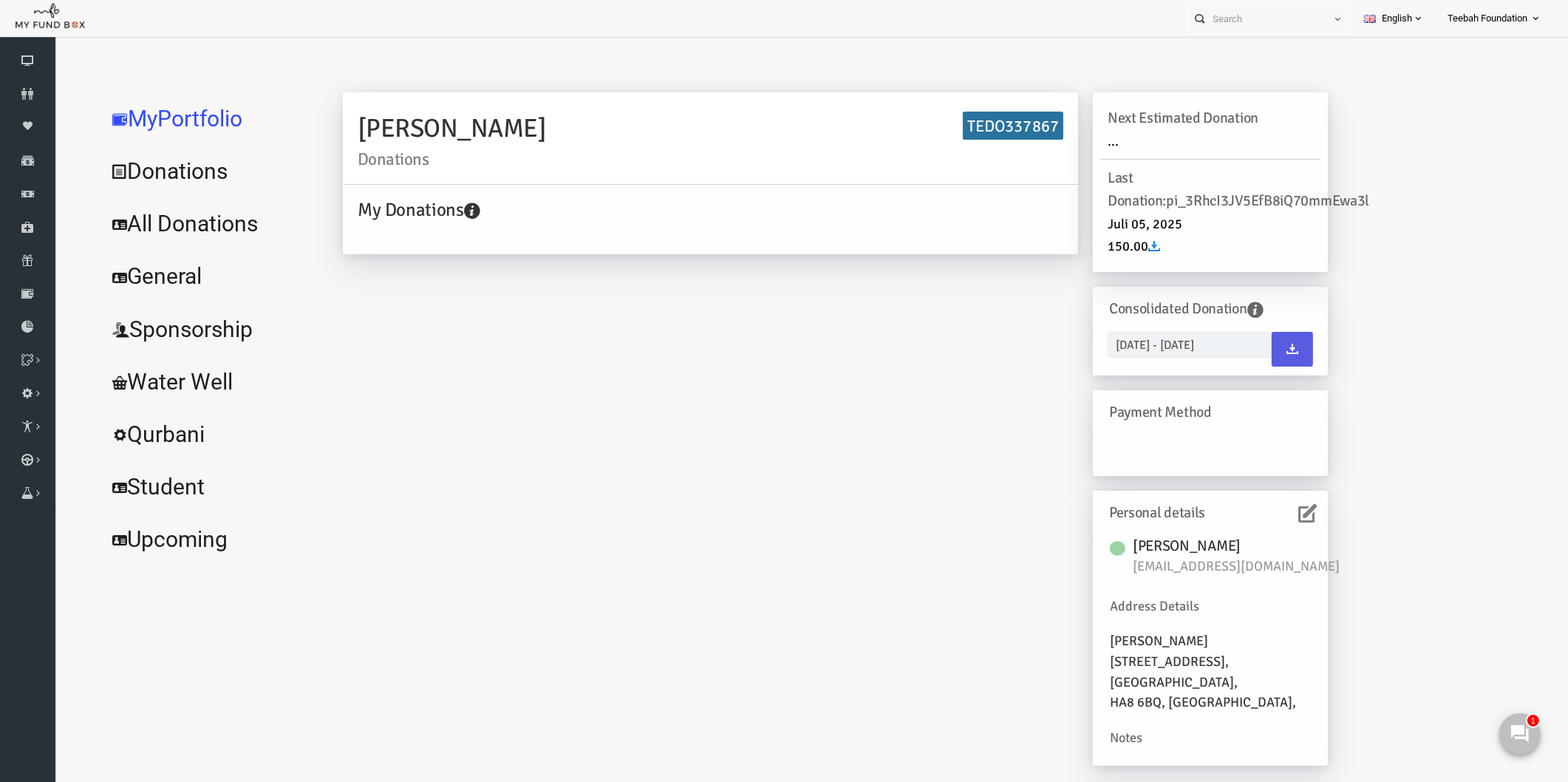
click at [154, 224] on link "All Donations" at bounding box center [180, 224] width 222 height 53
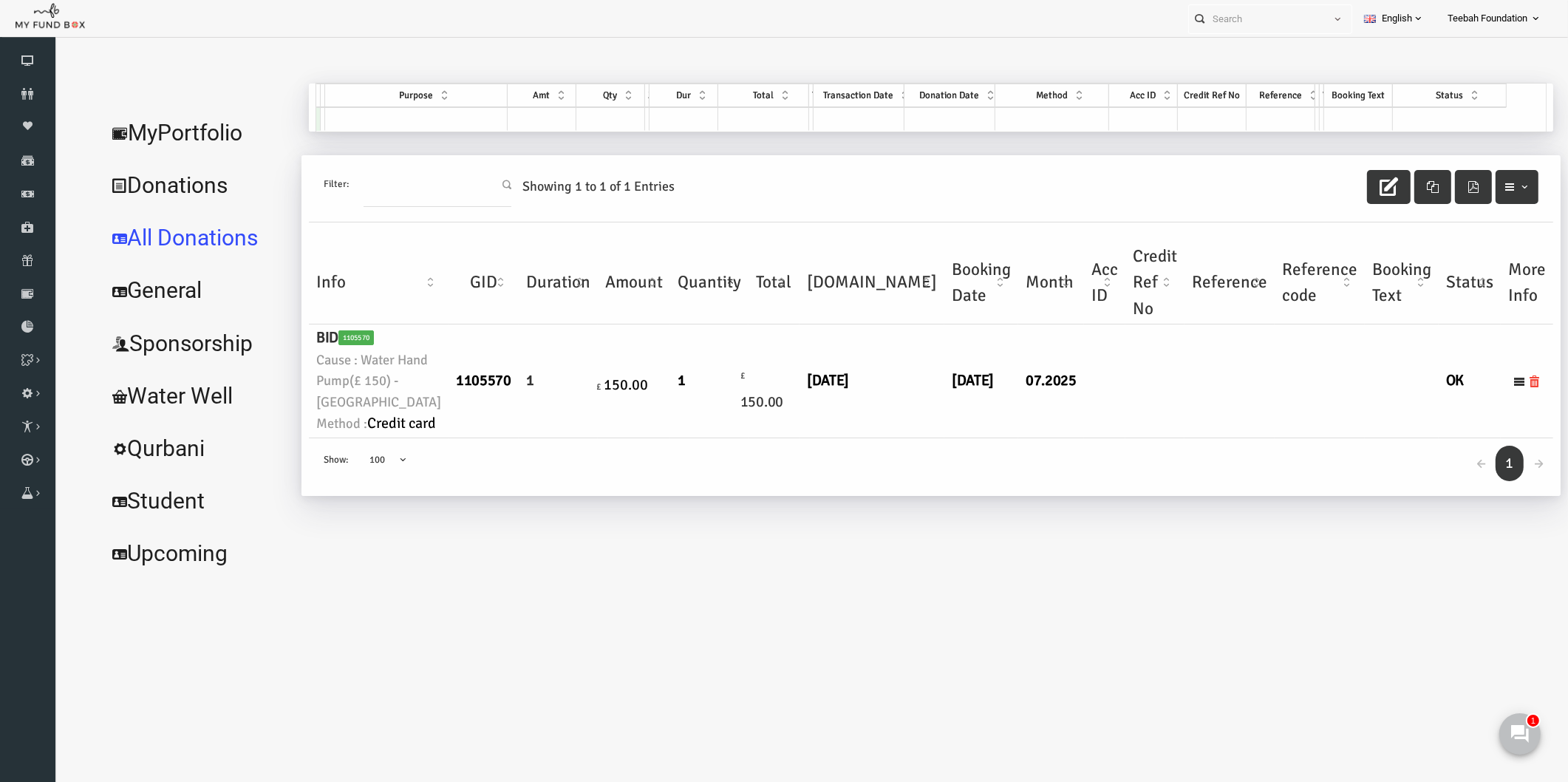
click at [150, 128] on link "MyPortfolio" at bounding box center [166, 133] width 195 height 53
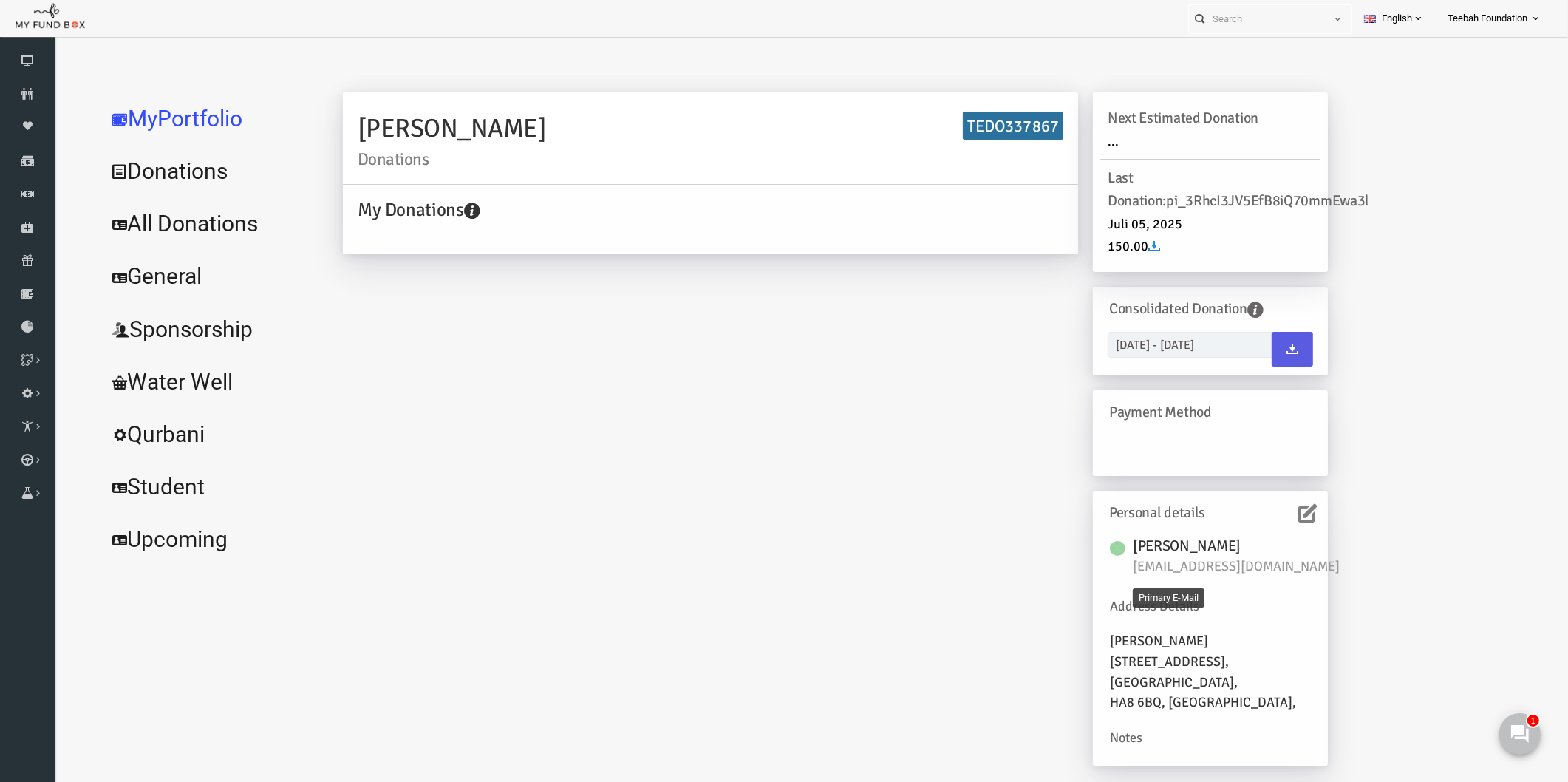
click at [1187, 572] on span "[EMAIL_ADDRESS][DOMAIN_NAME]" at bounding box center [1213, 567] width 222 height 21
click at [1195, 663] on div "[STREET_ADDRESS], [GEOGRAPHIC_DATA]," at bounding box center [1180, 672] width 201 height 41
click at [167, 216] on link "All Donations" at bounding box center [180, 224] width 222 height 53
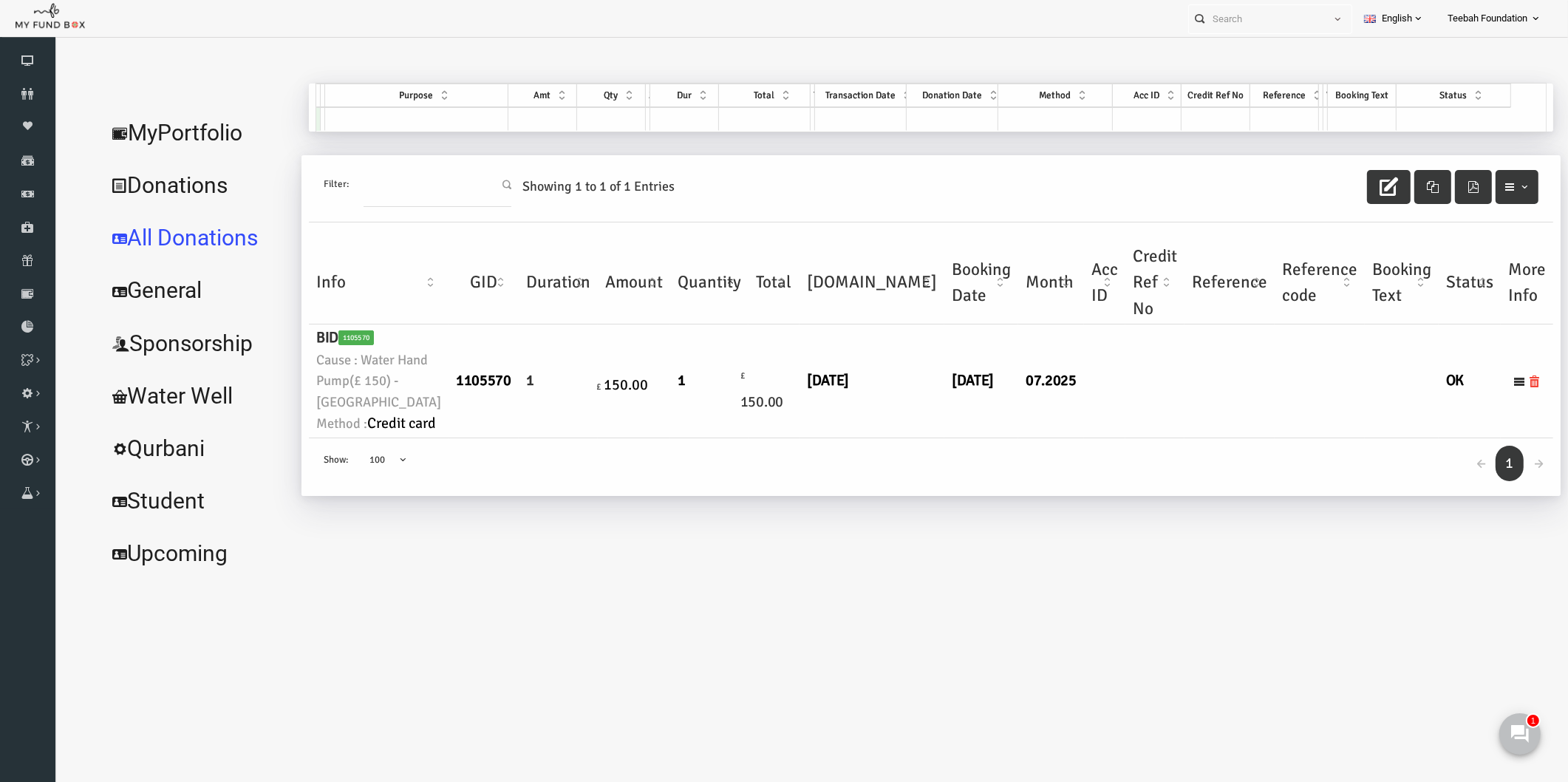
click at [591, 438] on td "£ 150.00" at bounding box center [604, 381] width 72 height 113
click at [183, 138] on link "MyPortfolio" at bounding box center [166, 133] width 195 height 53
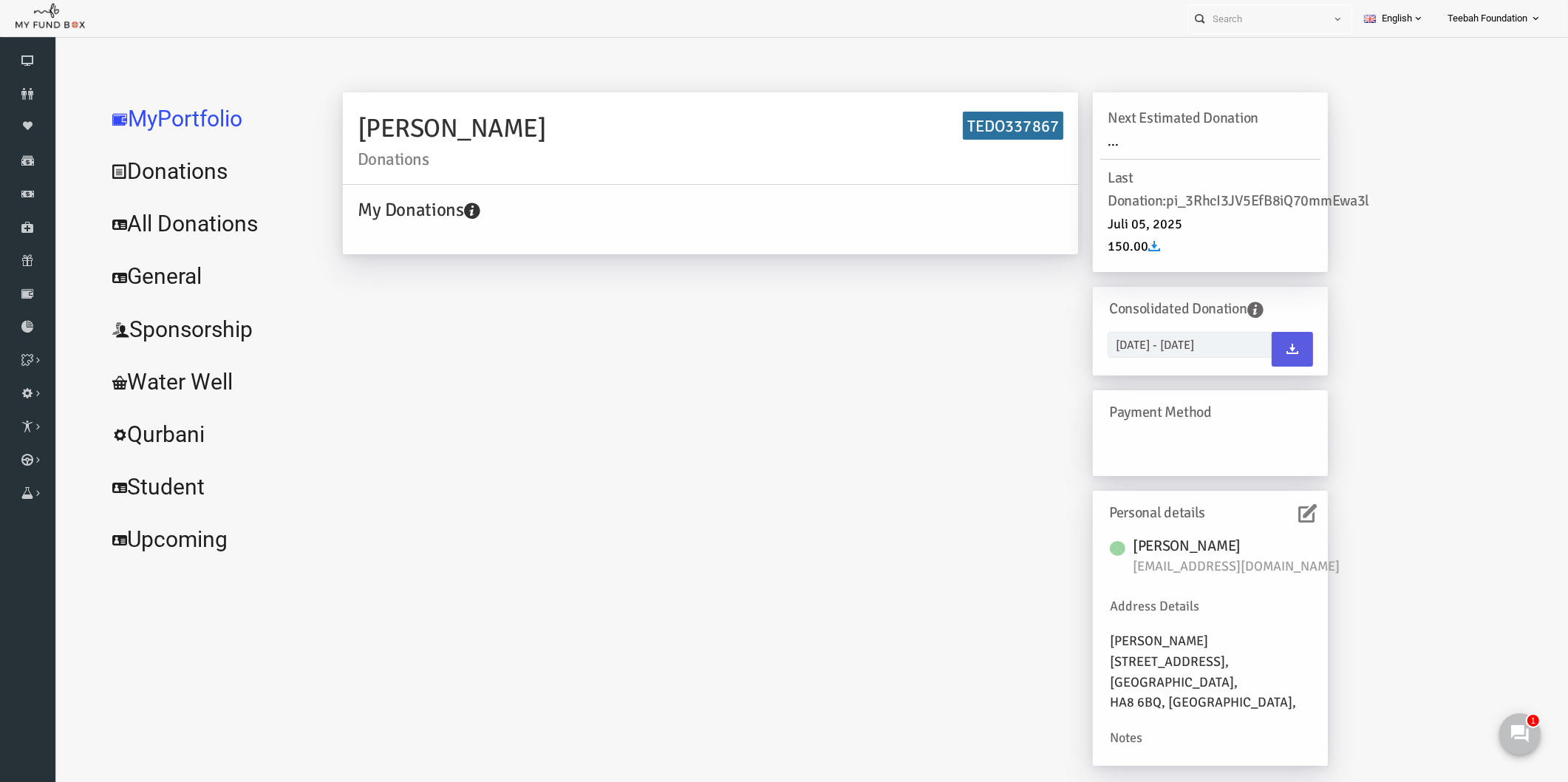
click at [1271, 511] on icon at bounding box center [1277, 513] width 18 height 18
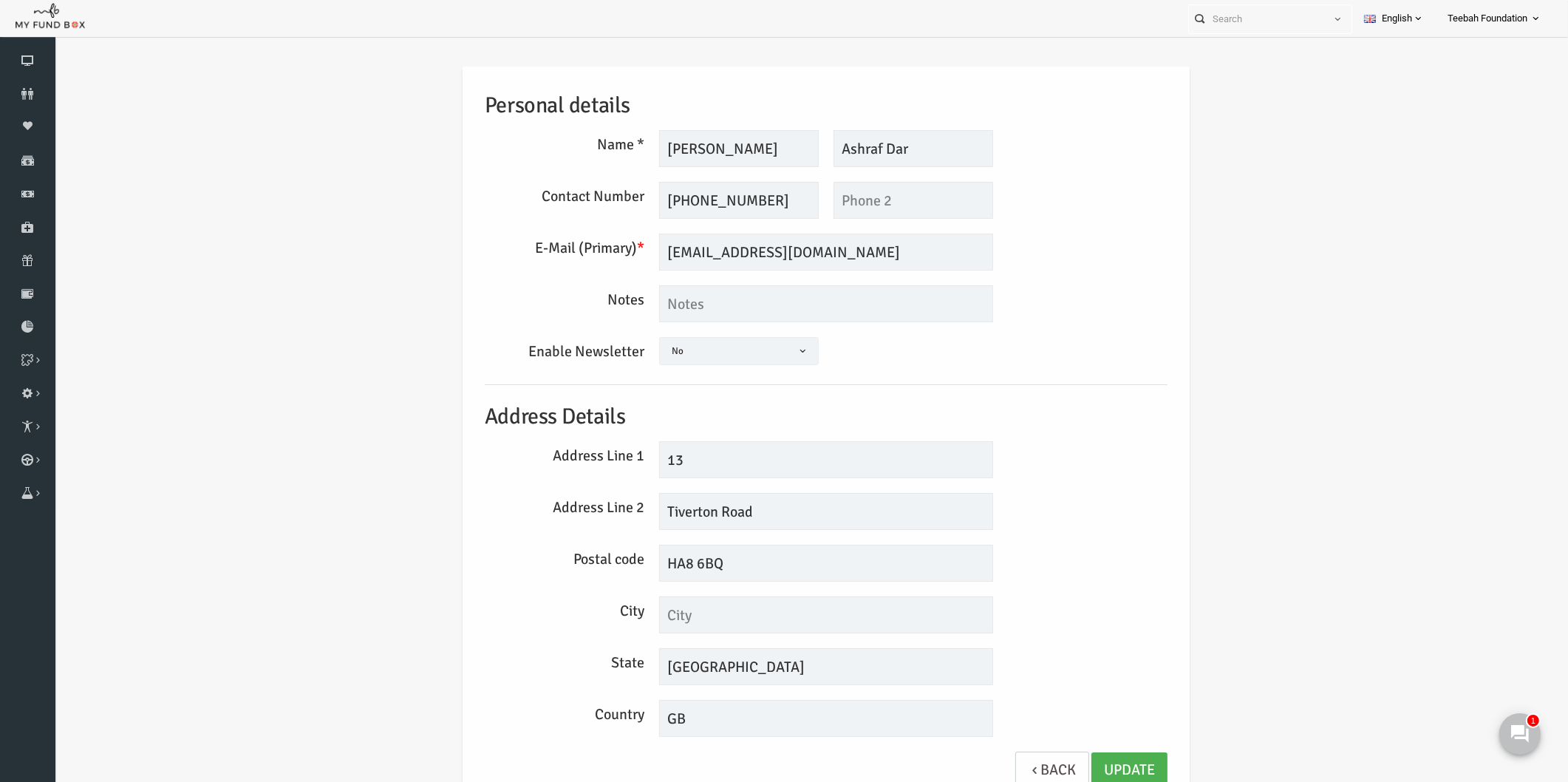
click at [1264, 422] on div "Personal details Name * [PERSON_NAME] Description allows upto maximum of 255 ch…" at bounding box center [796, 438] width 1484 height 789
click at [1100, 767] on link "Update" at bounding box center [1099, 771] width 76 height 37
click at [1097, 765] on link "Update" at bounding box center [1099, 771] width 76 height 37
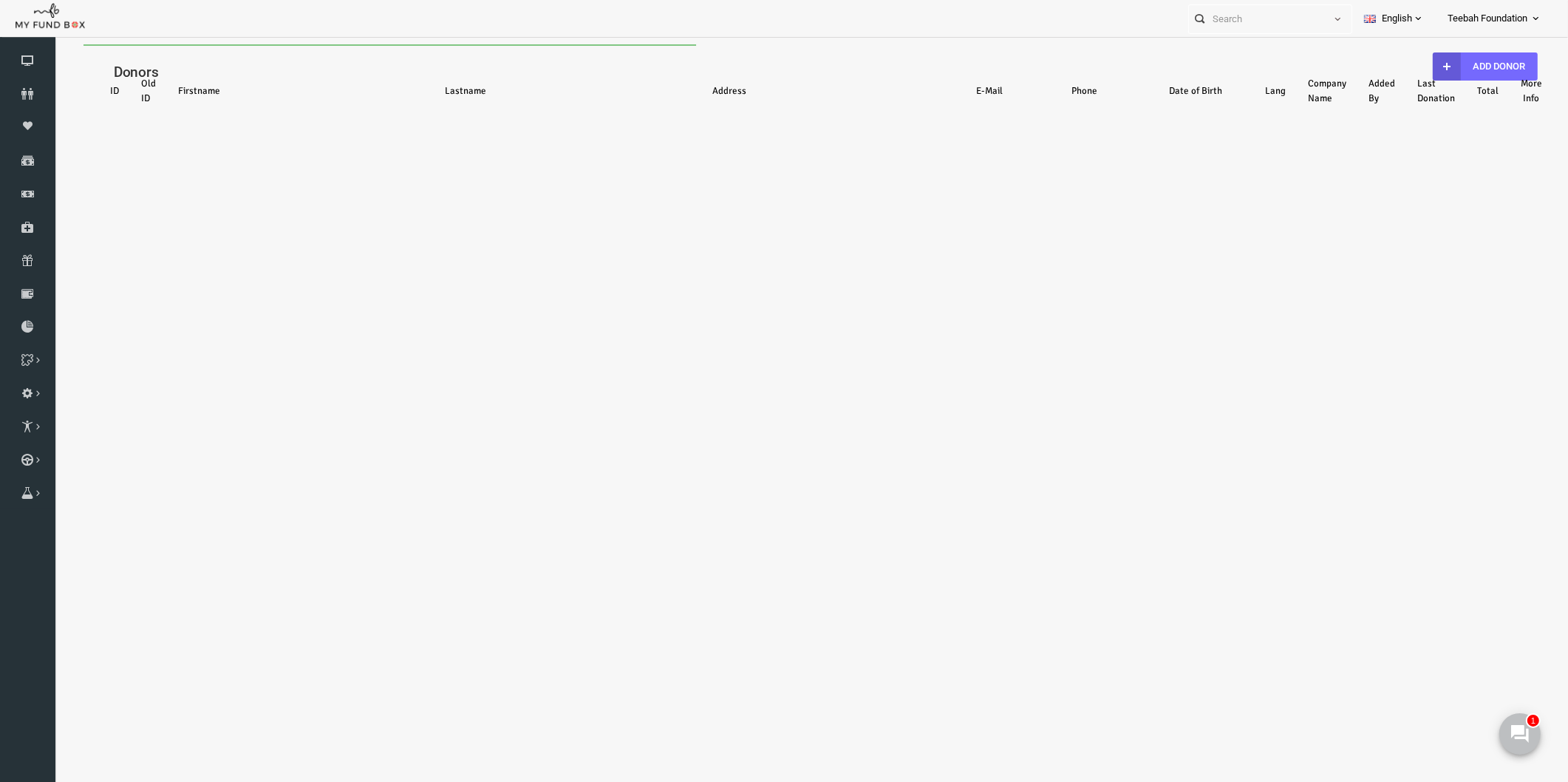
select select "100"
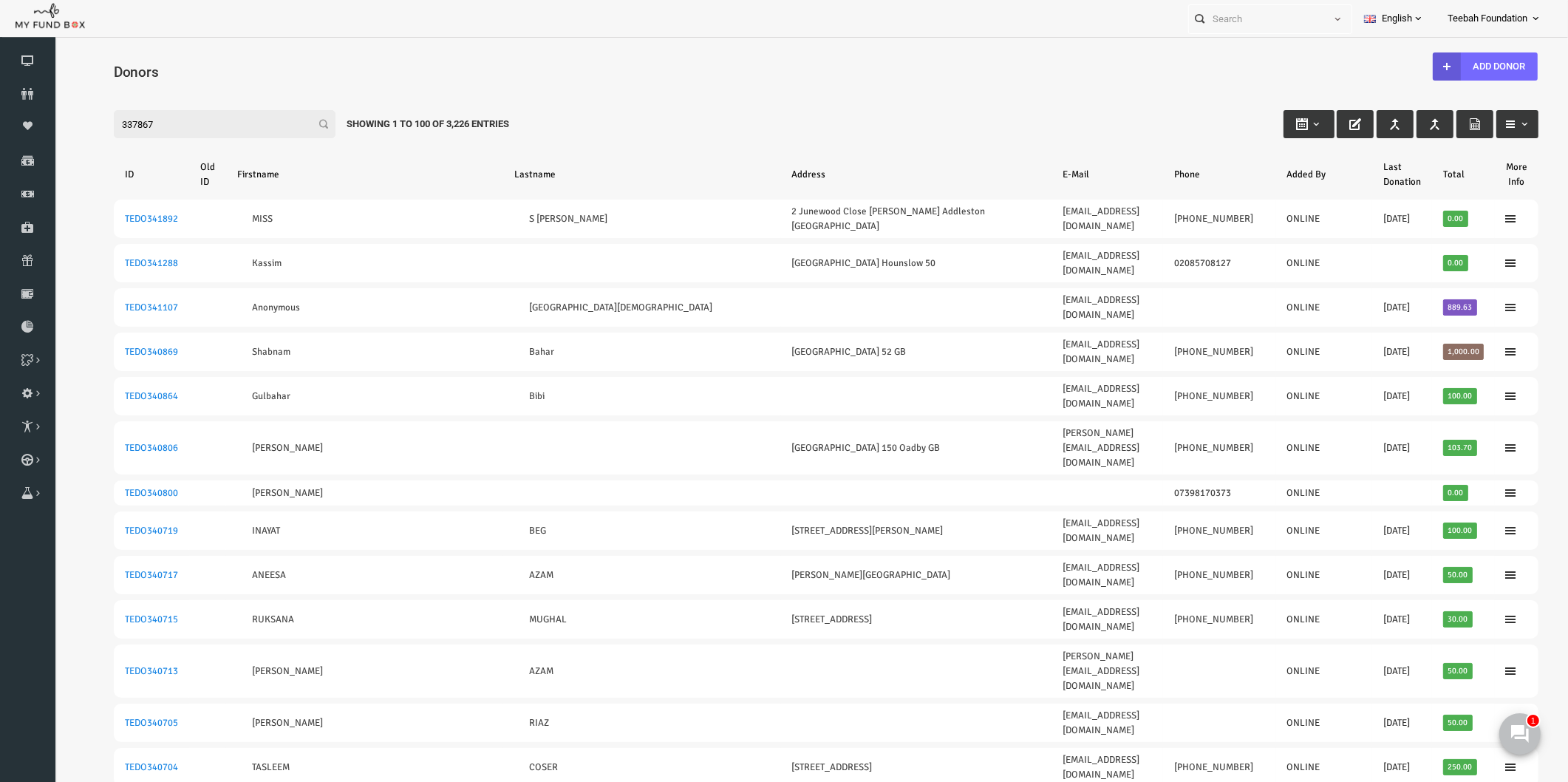
click at [210, 121] on input "337867" at bounding box center [194, 124] width 222 height 28
drag, startPoint x: 168, startPoint y: 122, endPoint x: 49, endPoint y: 126, distance: 119.1
click at [54, 126] on html "Donor Not Found Beneficiary Not Found Partner Not Found!!!! Please Fill out thi…" at bounding box center [796, 435] width 1484 height 782
paste input "[PERSON_NAME]"
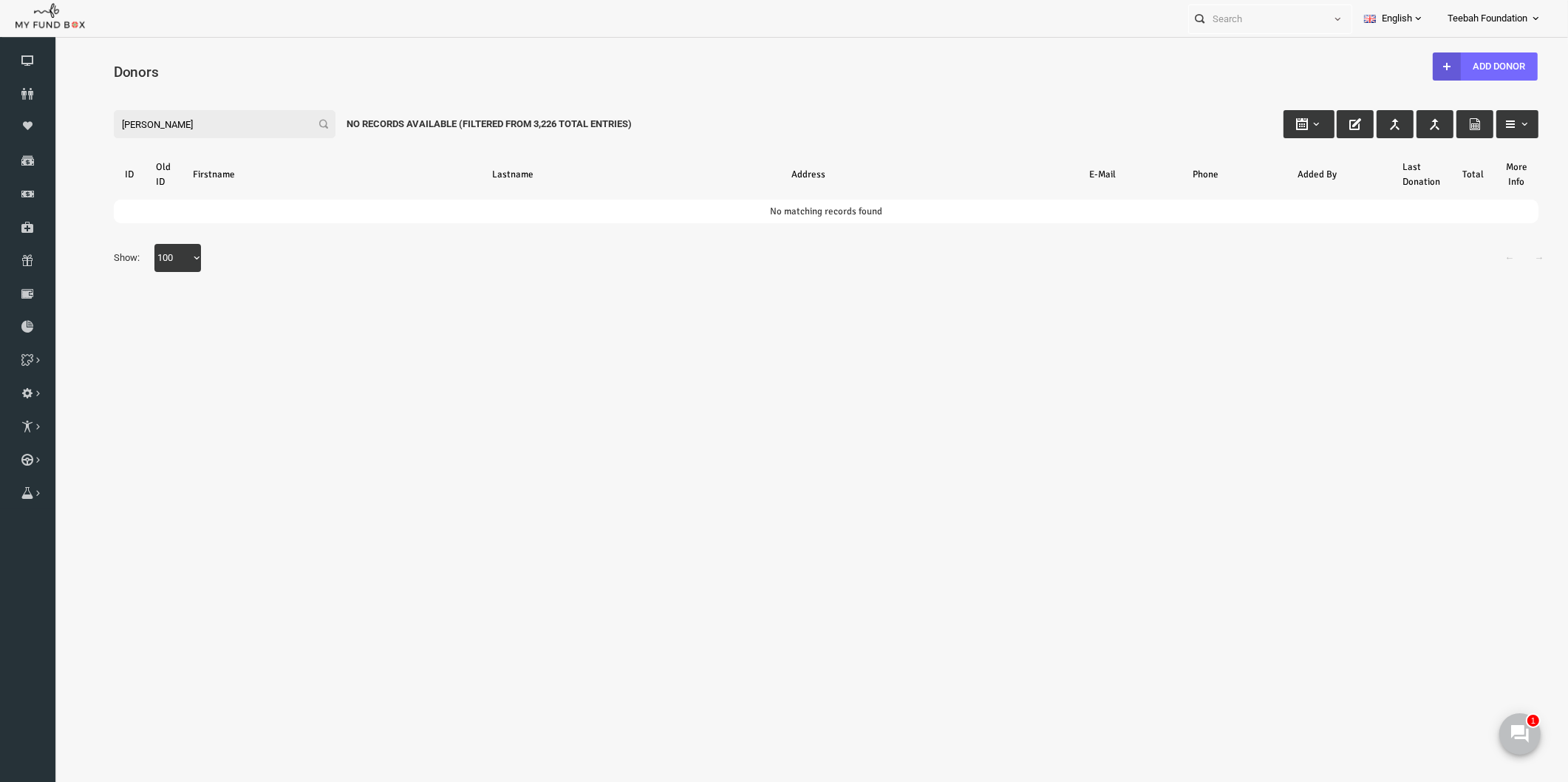
click at [228, 121] on input "[PERSON_NAME]" at bounding box center [194, 124] width 222 height 28
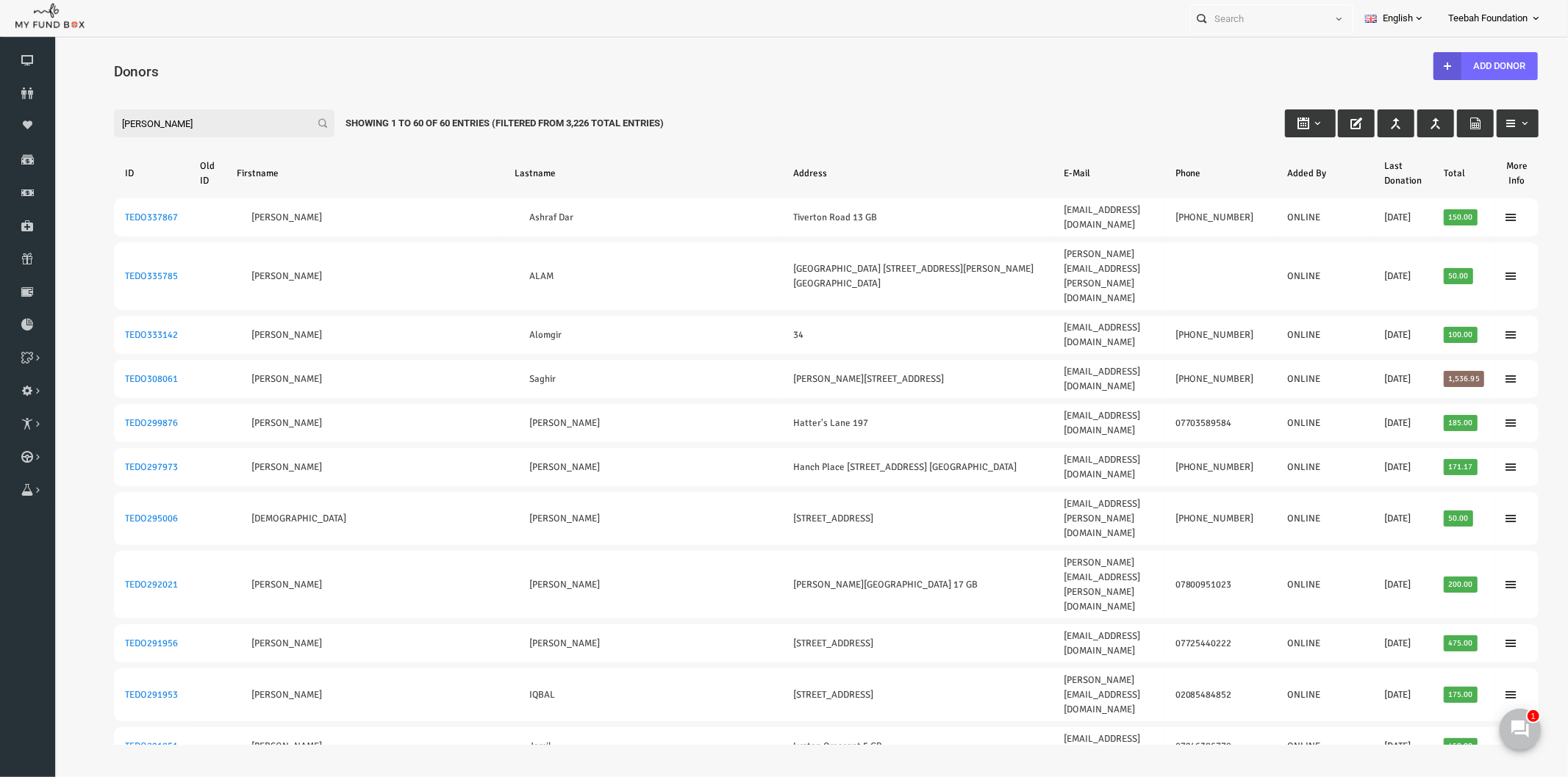
drag, startPoint x: 155, startPoint y: 125, endPoint x: 12, endPoint y: 128, distance: 143.0
click at [54, 128] on html "Donor Not Found Beneficiary Not Found Partner Not Found!!!! Please Fill out thi…" at bounding box center [796, 393] width 1484 height 701
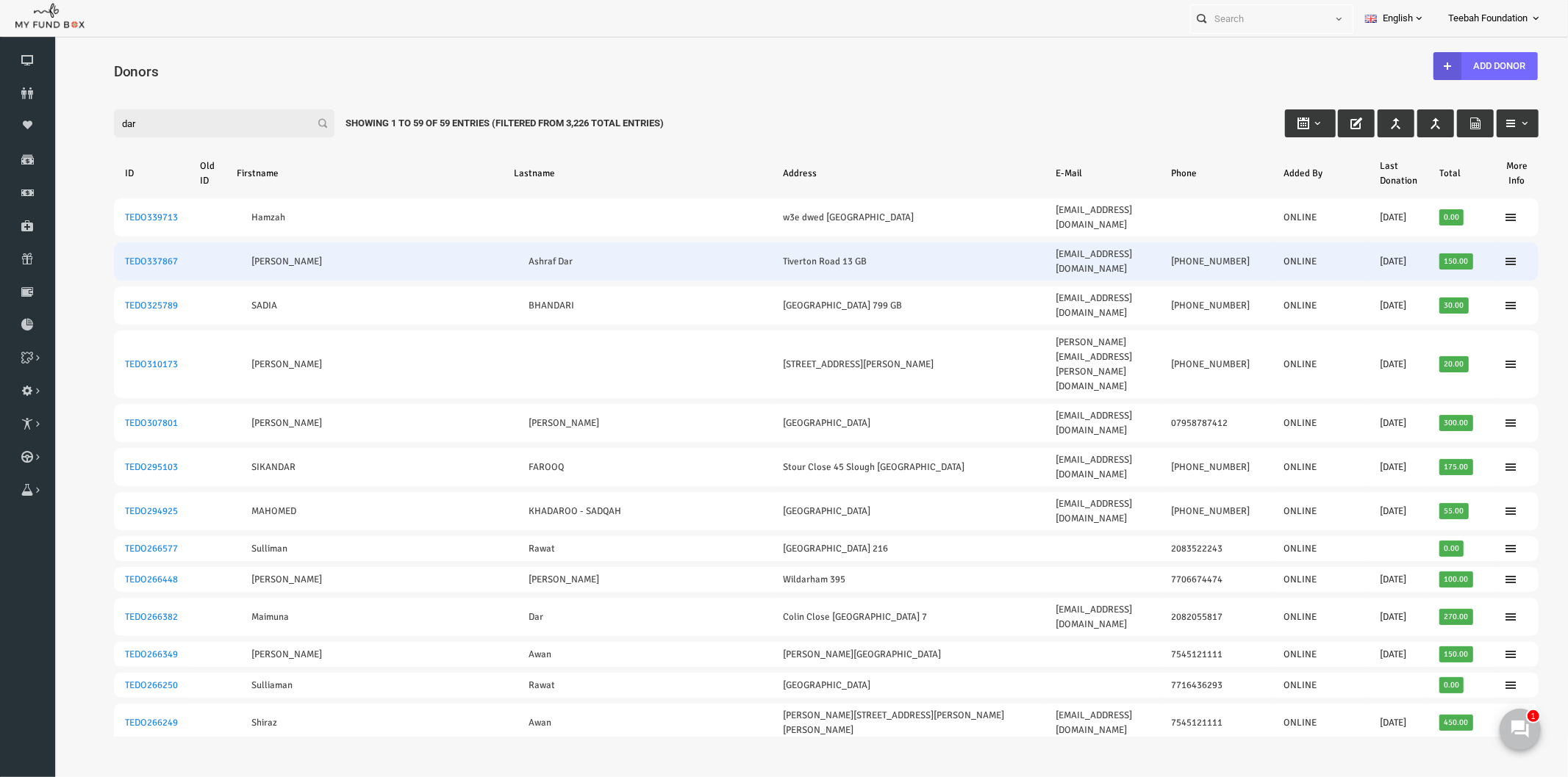
type input "dar"
drag, startPoint x: 159, startPoint y: 240, endPoint x: 89, endPoint y: 242, distance: 70.0
click at [89, 242] on tr "TEDO337867 [PERSON_NAME] Dar Tiverton Road 13 GB [EMAIL_ADDRESS][DOMAIN_NAME] […" at bounding box center [795, 260] width 1424 height 38
copy link "TEDO337867"
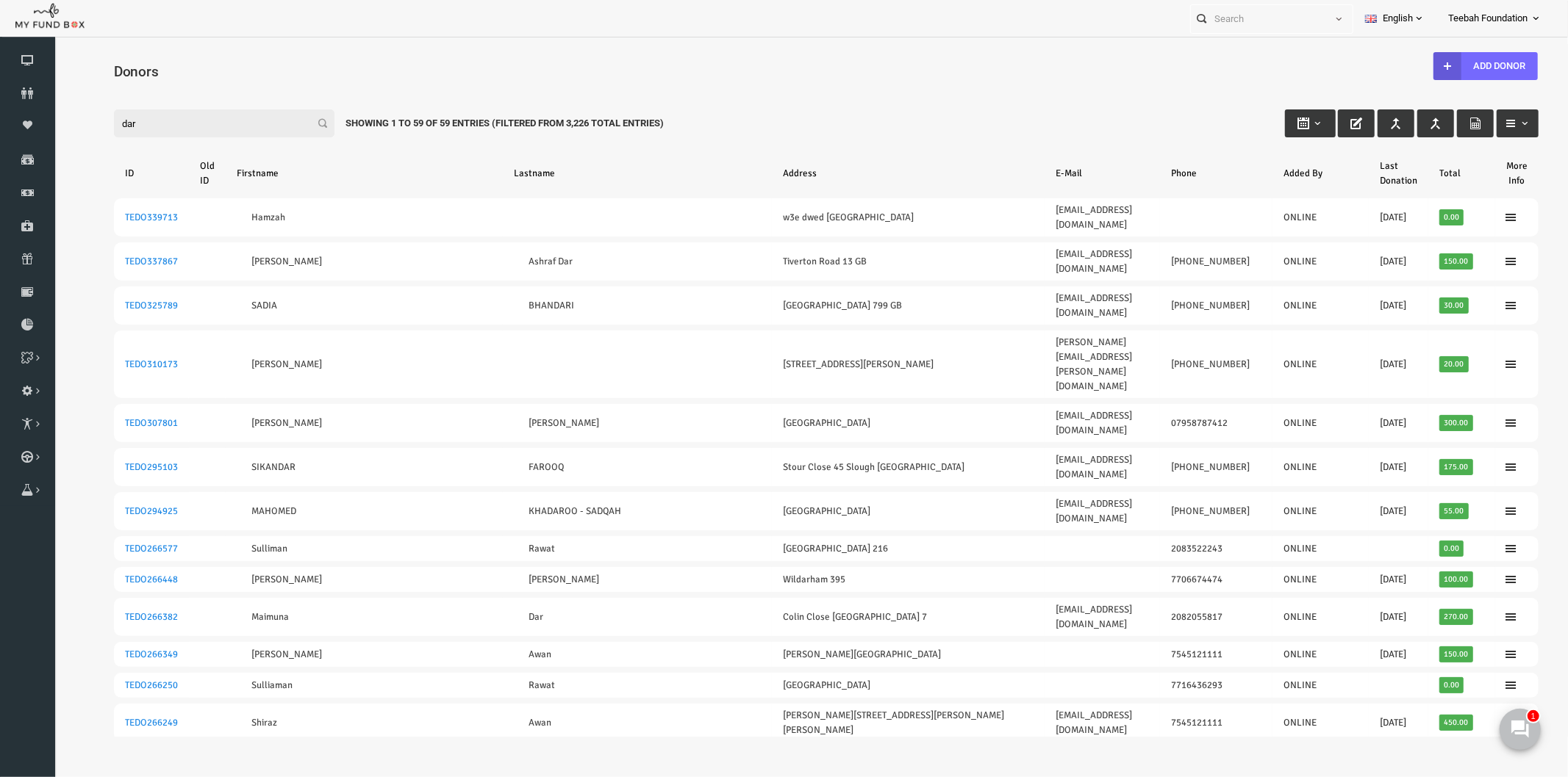
click at [284, 96] on div "Filter: dar Showing 1 to 59 of 59 Entries (Filtered From 3,226 Total Entries)" at bounding box center [796, 109] width 1454 height 40
click at [26, 89] on icon at bounding box center [27, 93] width 55 height 12
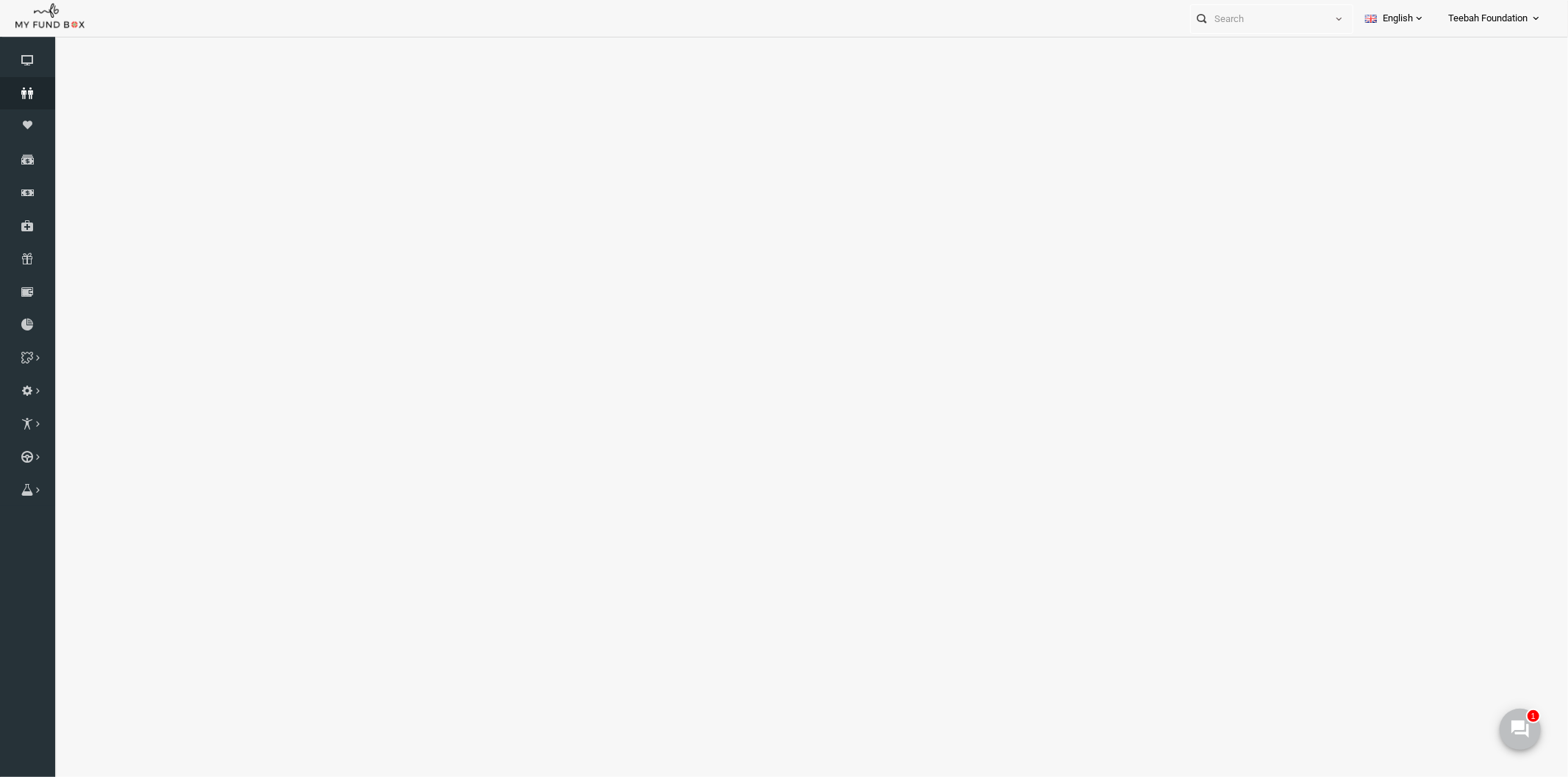
select select "100"
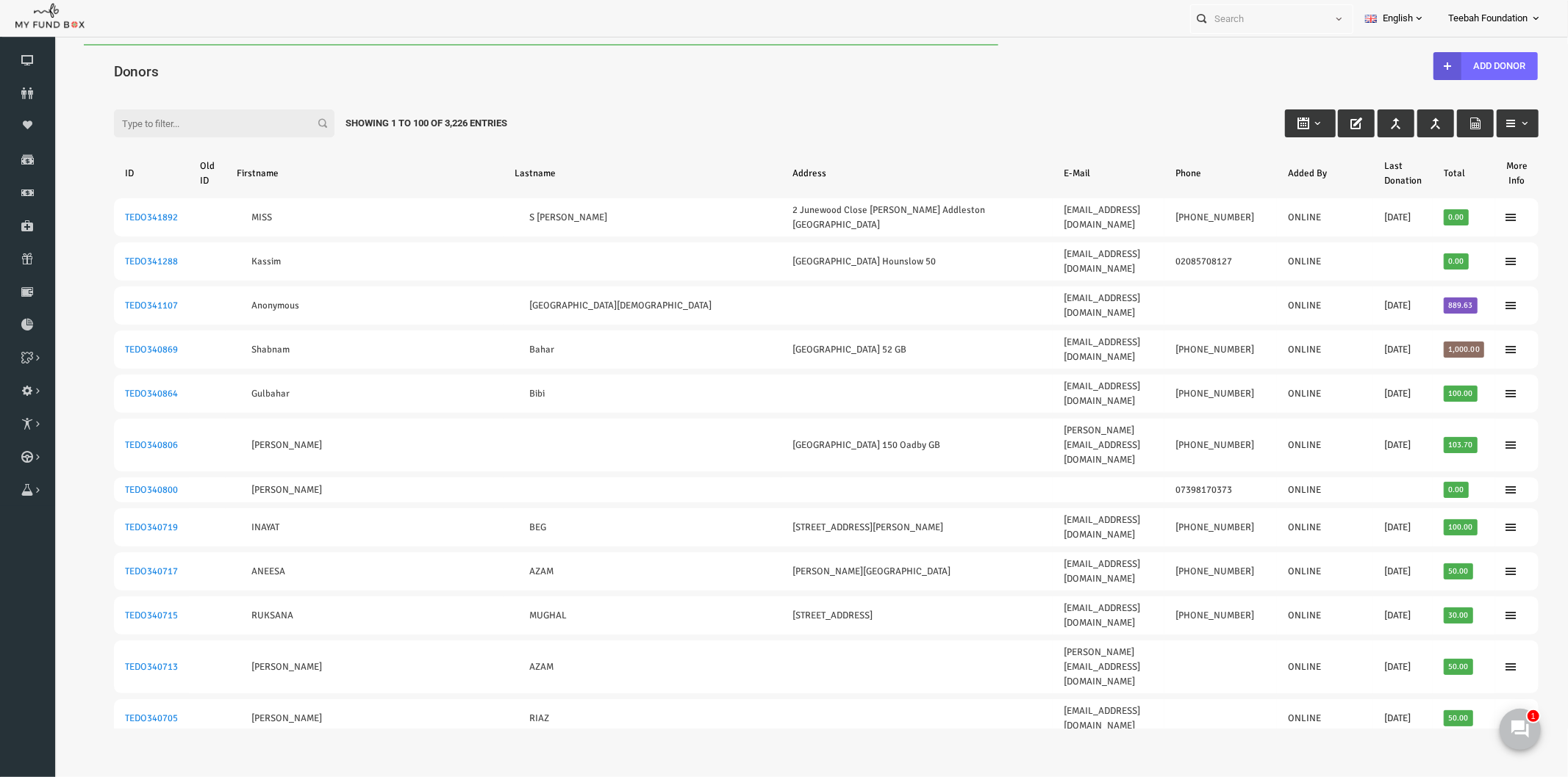
click at [843, 110] on div "Filter: Showing 1 to 100 of 3,226 Entries" at bounding box center [796, 109] width 1454 height 40
click at [651, 123] on div "Filter: Showing 1 to 100 of 3,226 Entries" at bounding box center [791, 109] width 1446 height 40
click at [146, 119] on input "Filter:" at bounding box center [193, 123] width 221 height 28
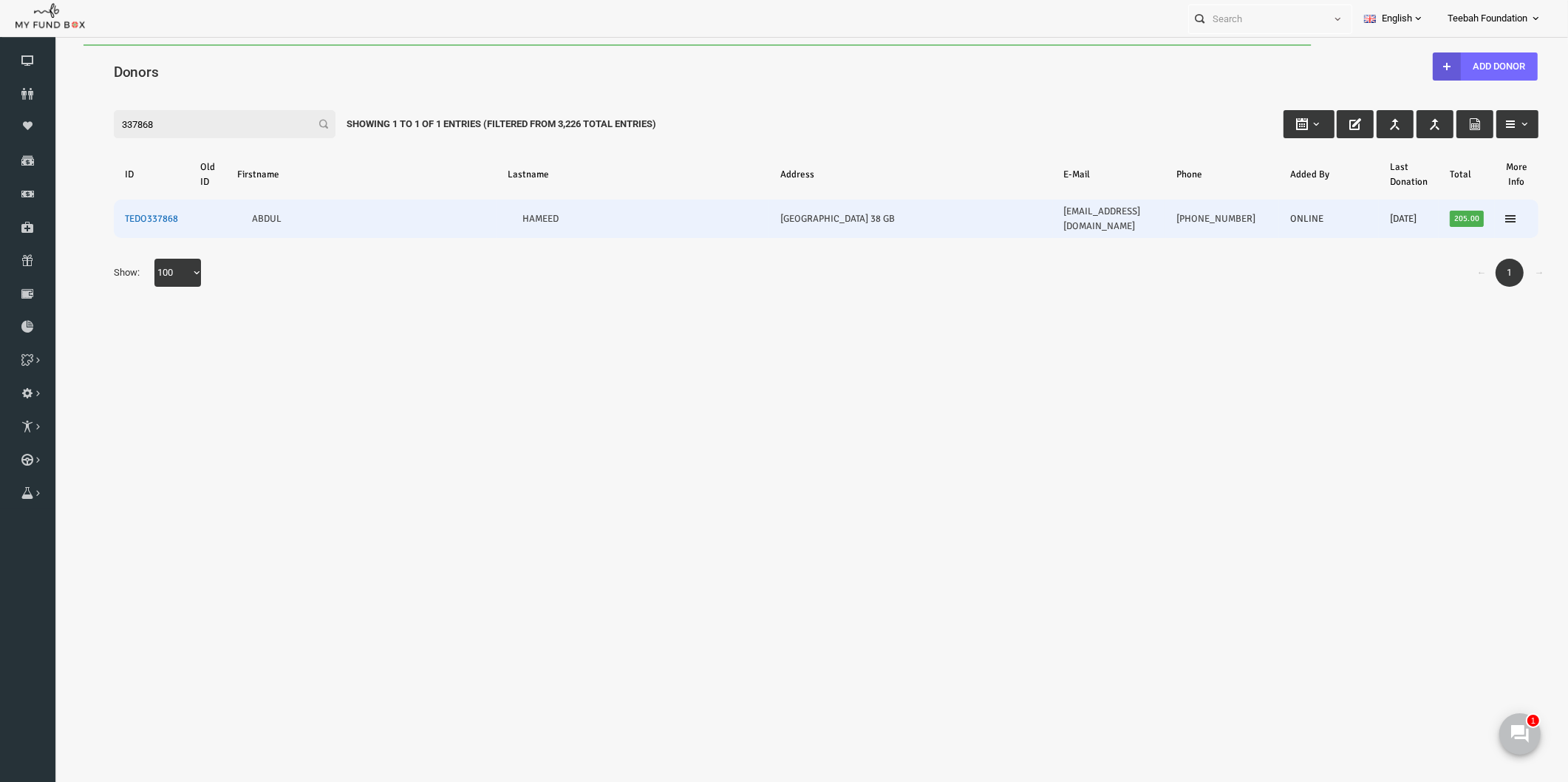
type input "337868"
click at [119, 213] on link "TEDO337868" at bounding box center [121, 219] width 53 height 12
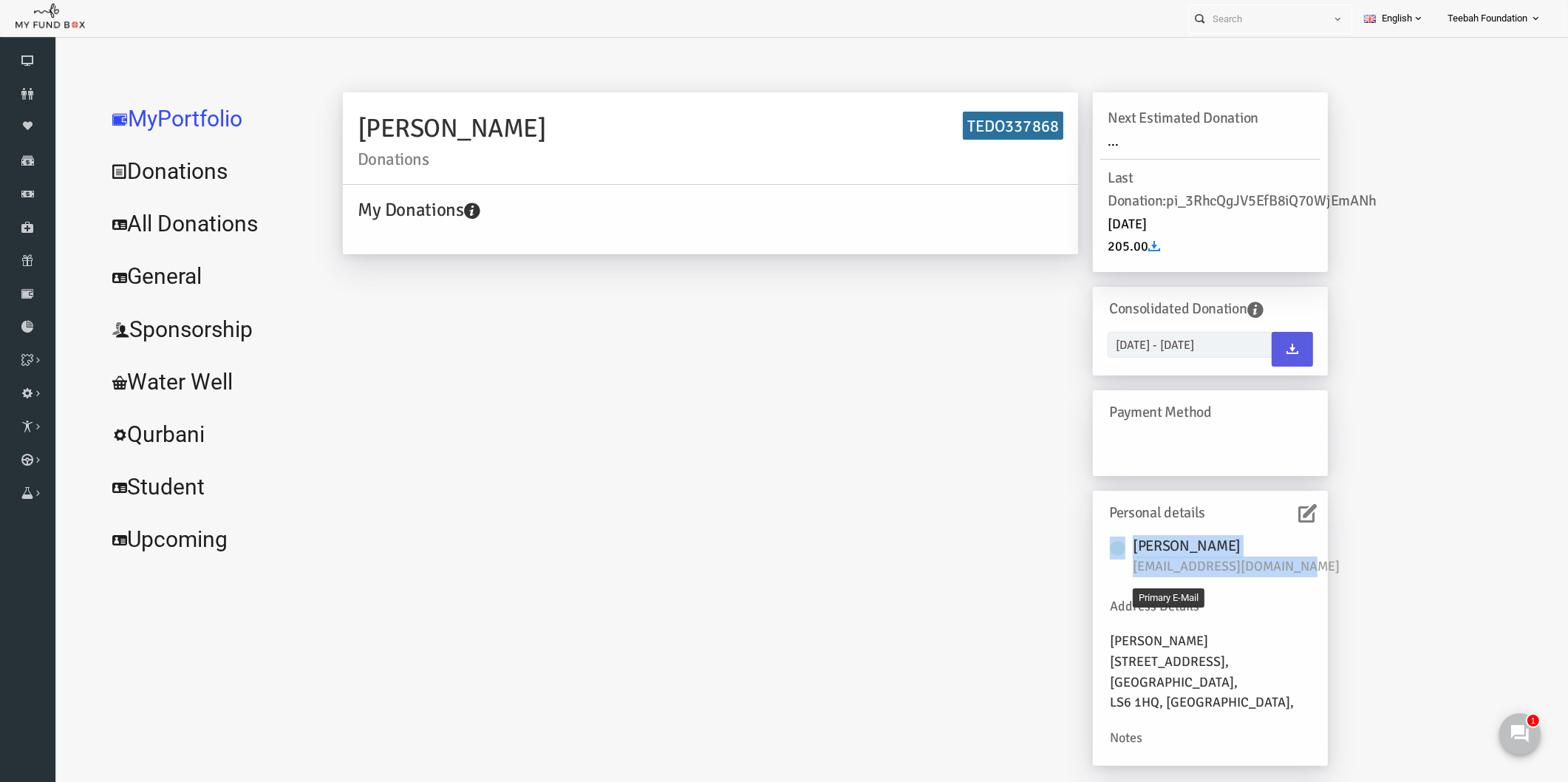
drag, startPoint x: 1279, startPoint y: 568, endPoint x: 1099, endPoint y: 565, distance: 180.0
click at [1099, 565] on div "[PERSON_NAME] [EMAIL_ADDRESS][DOMAIN_NAME]" at bounding box center [1180, 566] width 201 height 59
click at [1151, 562] on span "[EMAIL_ADDRESS][DOMAIN_NAME]" at bounding box center [1213, 567] width 222 height 21
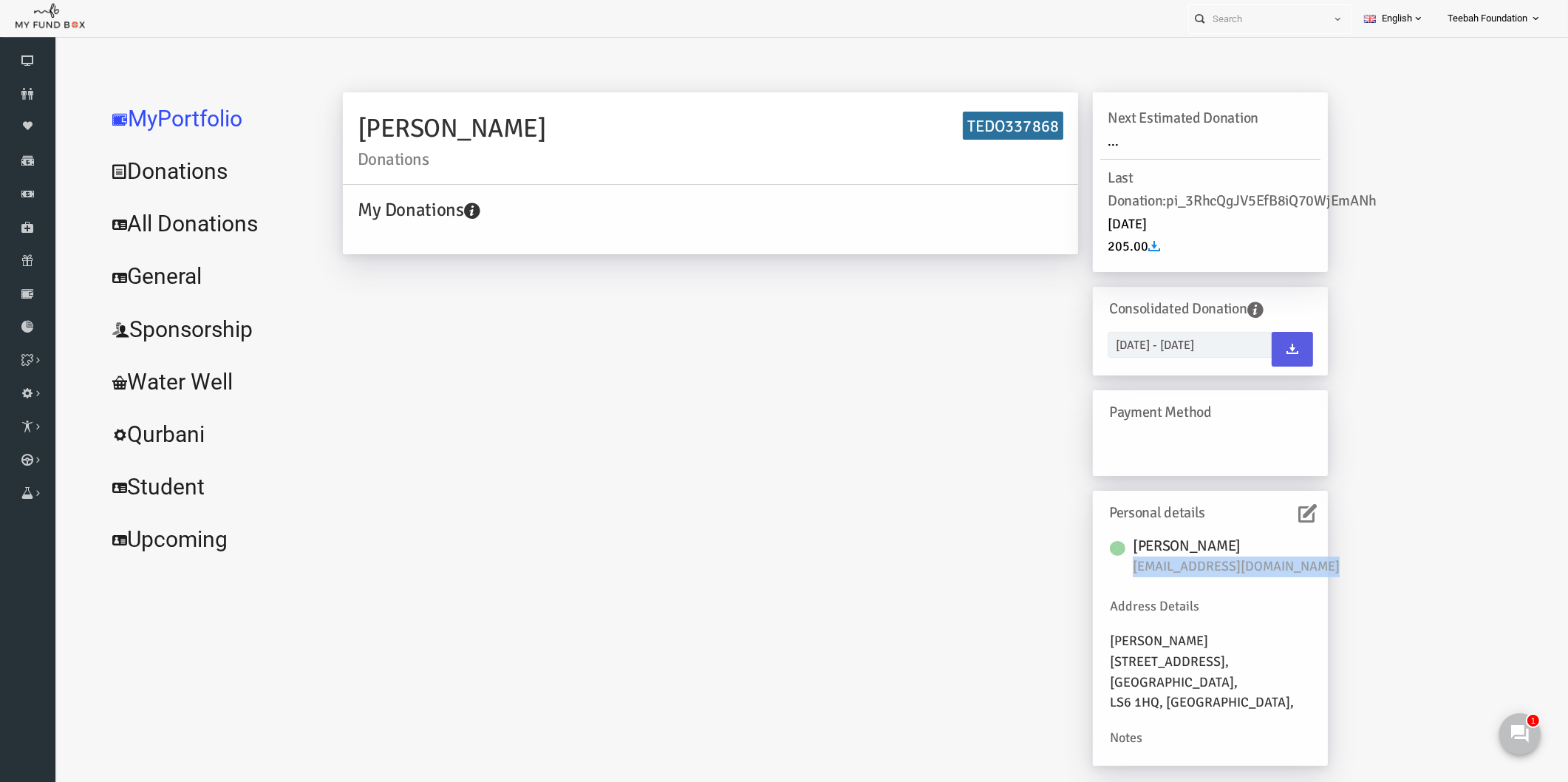
click at [1241, 551] on h6 "[PERSON_NAME]" at bounding box center [1213, 547] width 222 height 23
click at [1241, 561] on span "[EMAIL_ADDRESS][DOMAIN_NAME]" at bounding box center [1213, 567] width 222 height 21
copy div "[EMAIL_ADDRESS][DOMAIN_NAME]"
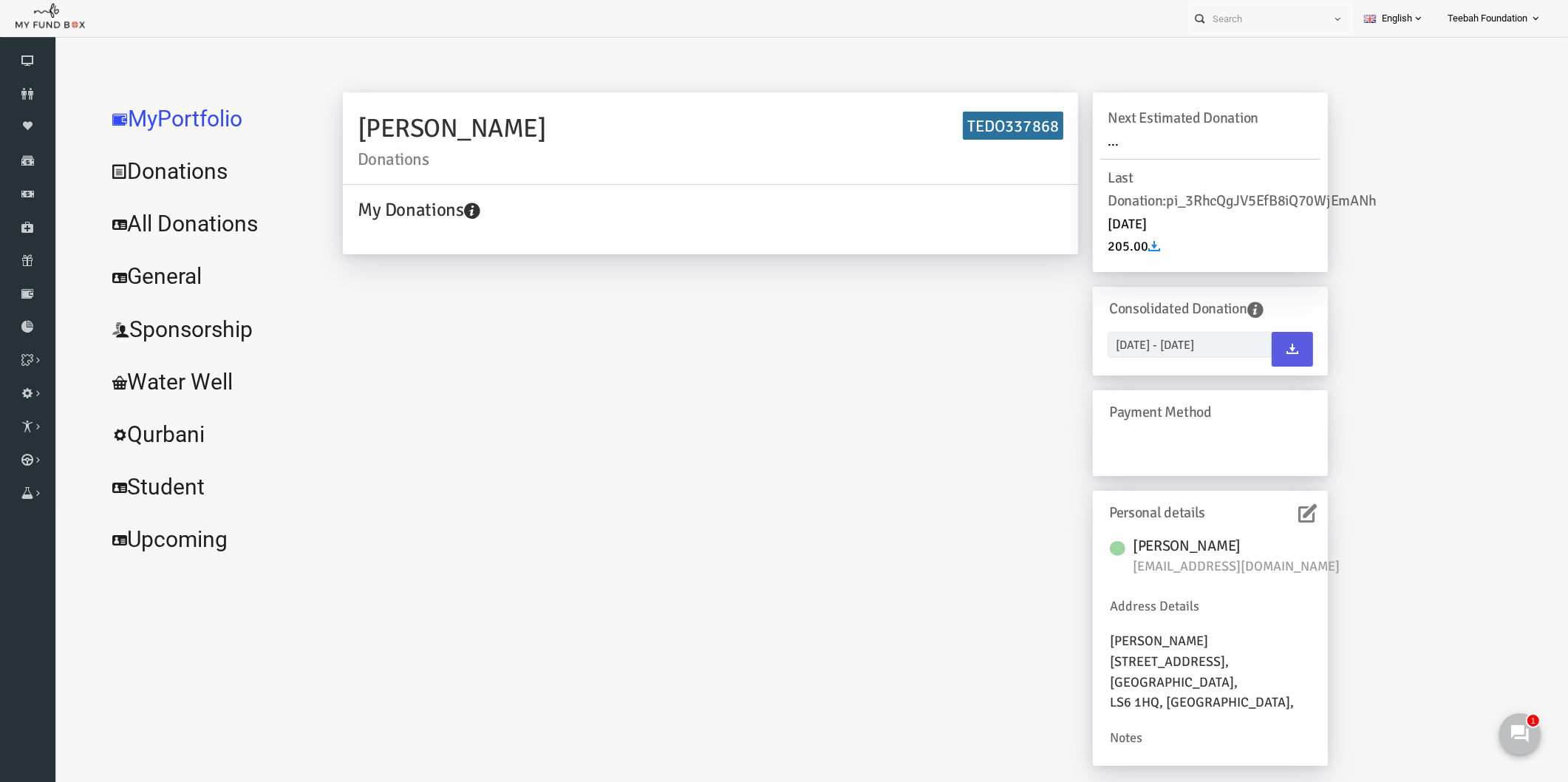
click at [475, 390] on div "[PERSON_NAME] Donations TEDO337868 My Donations Get free account credit Get fre…" at bounding box center [805, 436] width 1014 height 688
click at [875, 455] on div "[PERSON_NAME] Donations TEDO337868 My Donations Get free account credit Get fre…" at bounding box center [805, 436] width 1014 height 688
click at [1257, 565] on span "[EMAIL_ADDRESS][DOMAIN_NAME]" at bounding box center [1213, 567] width 222 height 21
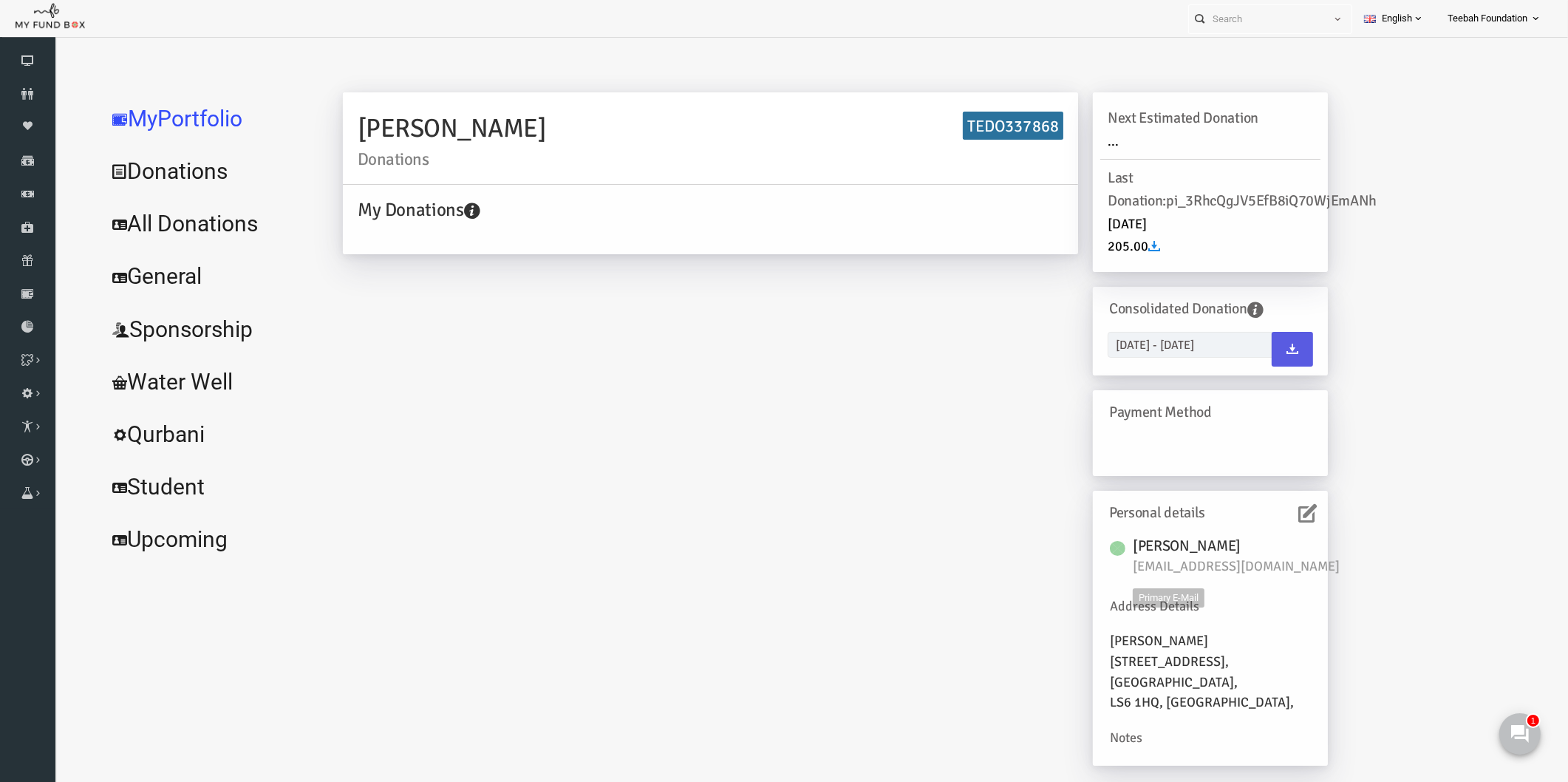
click at [1365, 541] on div "[PERSON_NAME] Donations TEDO337868 My Donations Get free account credit Get fre…" at bounding box center [914, 432] width 1218 height 697
click at [831, 368] on div "[PERSON_NAME] Donations TEDO337868 My Donations Get free account credit Get fre…" at bounding box center [805, 436] width 1014 height 688
click at [664, 599] on div "[PERSON_NAME] Donations TEDO337868 My Donations Get free account credit Get fre…" at bounding box center [805, 436] width 1014 height 688
click at [979, 130] on h6 "TEDO337868" at bounding box center [983, 126] width 101 height 29
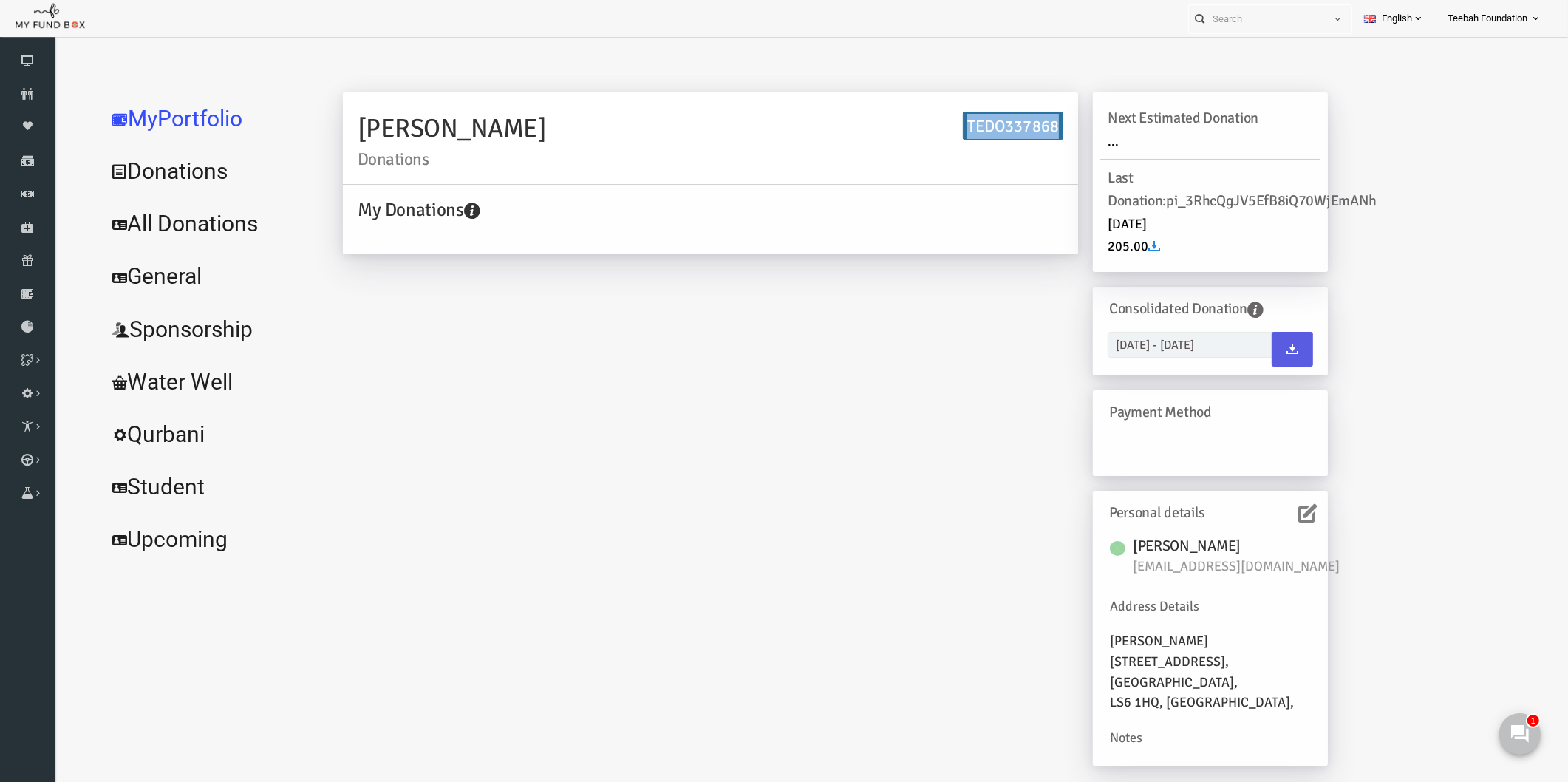
copy h6 "TEDO337868"
